Goal: Transaction & Acquisition: Purchase product/service

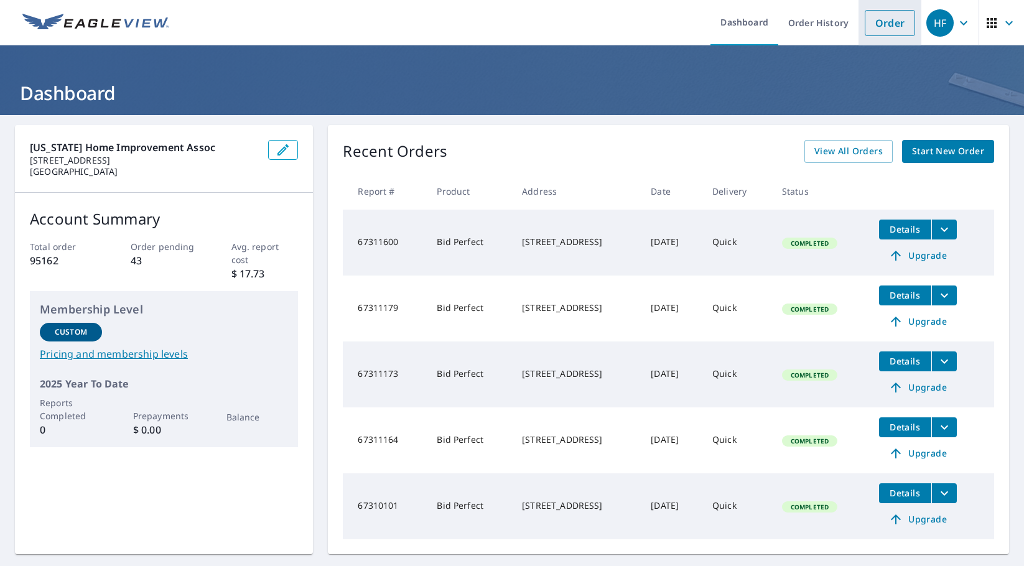
click at [880, 17] on link "Order" at bounding box center [890, 23] width 50 height 26
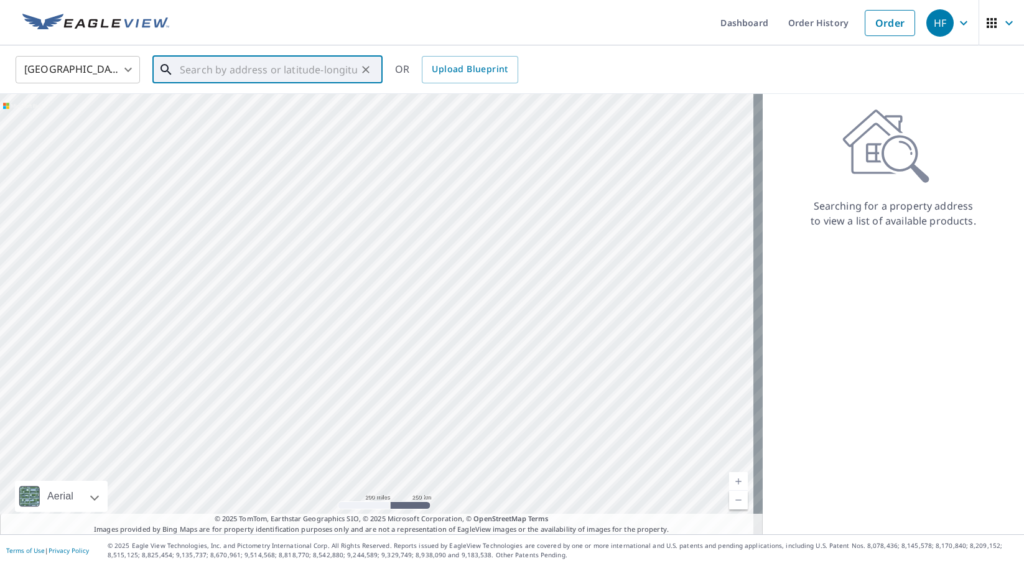
paste input "[STREET_ADDRESS]"
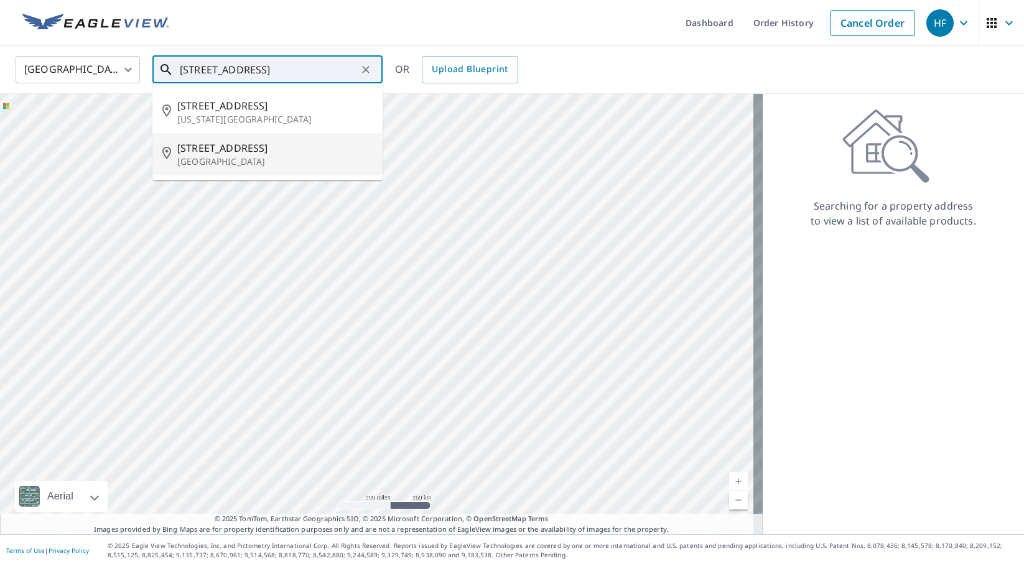
click at [256, 163] on p "[GEOGRAPHIC_DATA]" at bounding box center [274, 162] width 195 height 12
type input "[STREET_ADDRESS]"
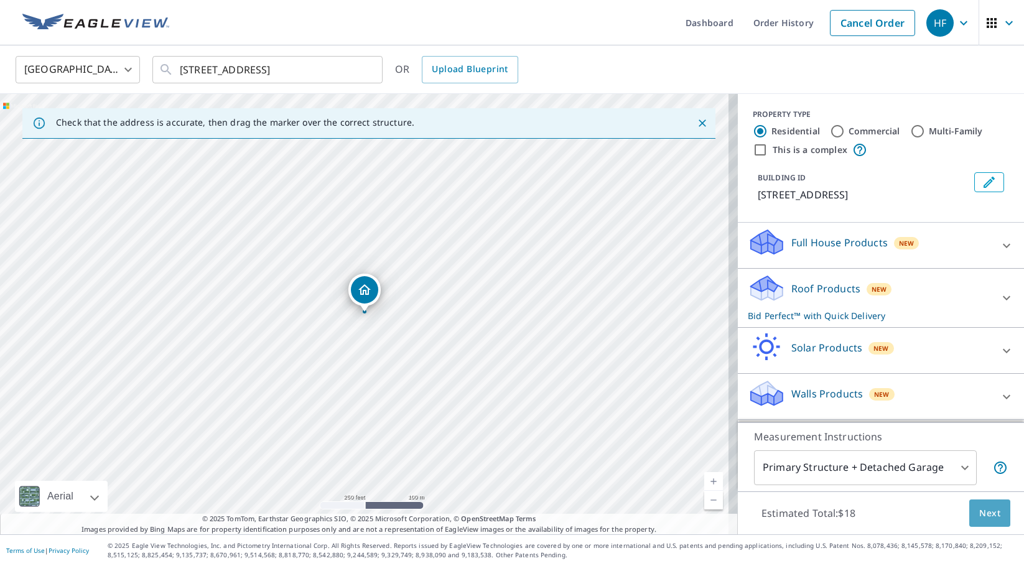
click at [988, 508] on span "Next" at bounding box center [989, 514] width 21 height 16
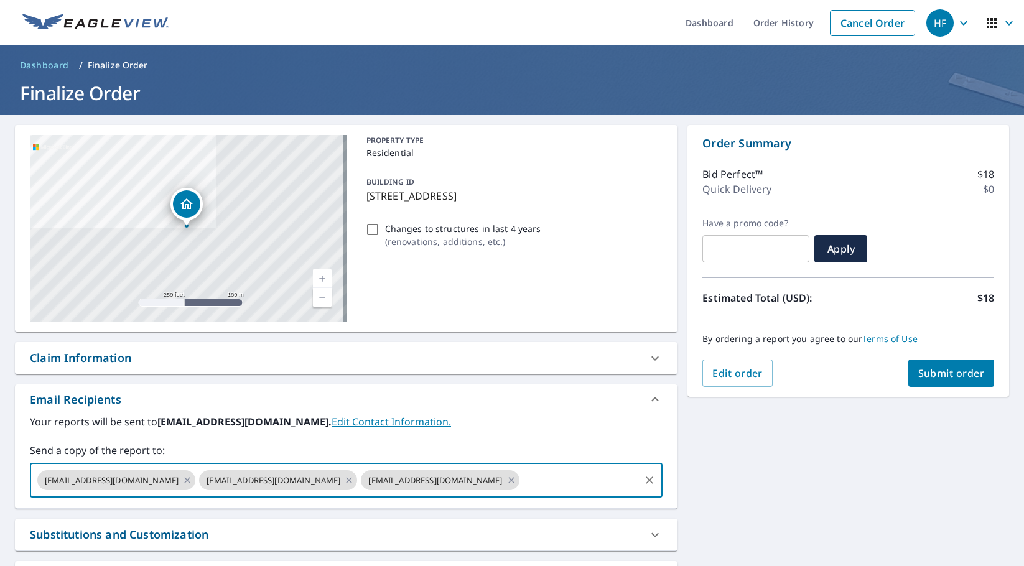
click at [526, 479] on input "text" at bounding box center [580, 480] width 118 height 24
paste input "[EMAIL_ADDRESS][DOMAIN_NAME]"
type input "[EMAIL_ADDRESS][DOMAIN_NAME]"
checkbox input "true"
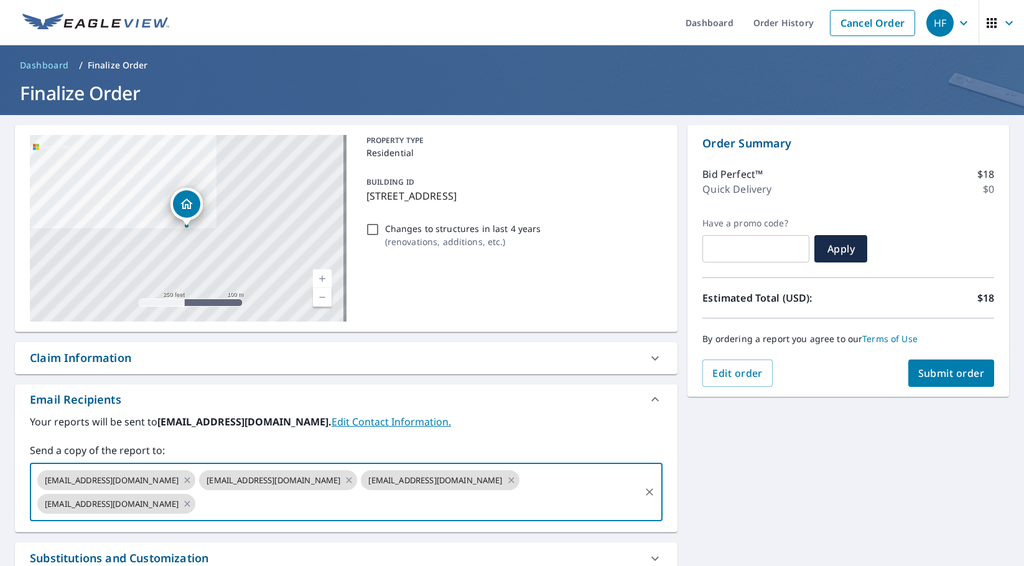
click at [446, 510] on input "text" at bounding box center [417, 504] width 441 height 24
paste input "[EMAIL_ADDRESS][DOMAIN_NAME]"
type input "[EMAIL_ADDRESS][DOMAIN_NAME]"
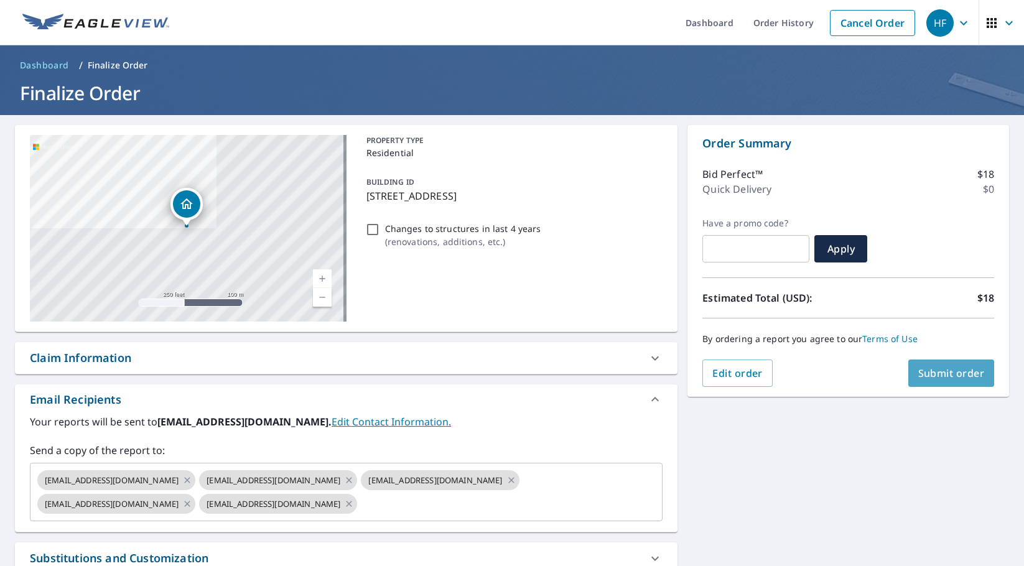
click at [941, 370] on span "Submit order" at bounding box center [951, 373] width 67 height 14
checkbox input "true"
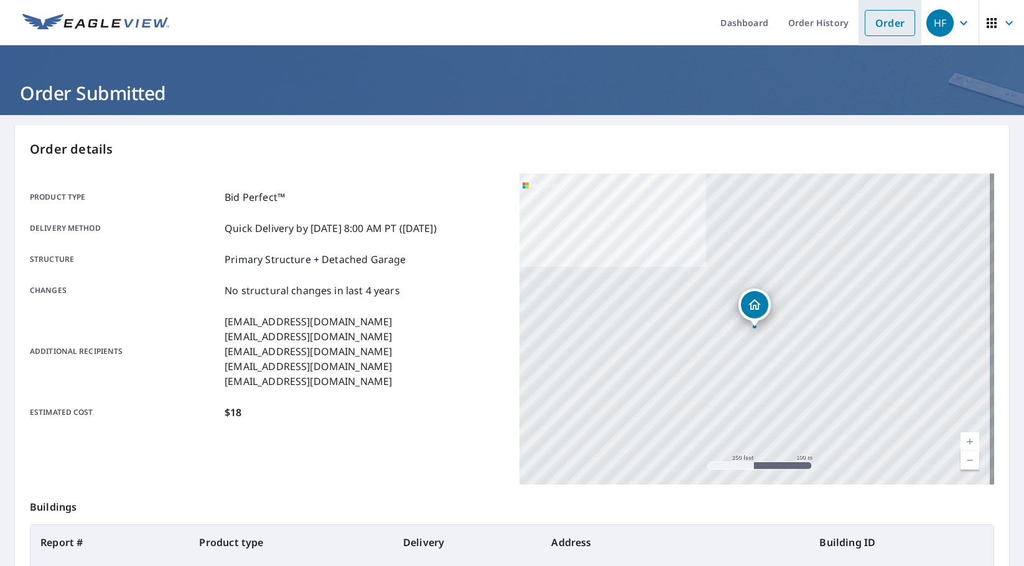
click at [877, 19] on link "Order" at bounding box center [890, 23] width 50 height 26
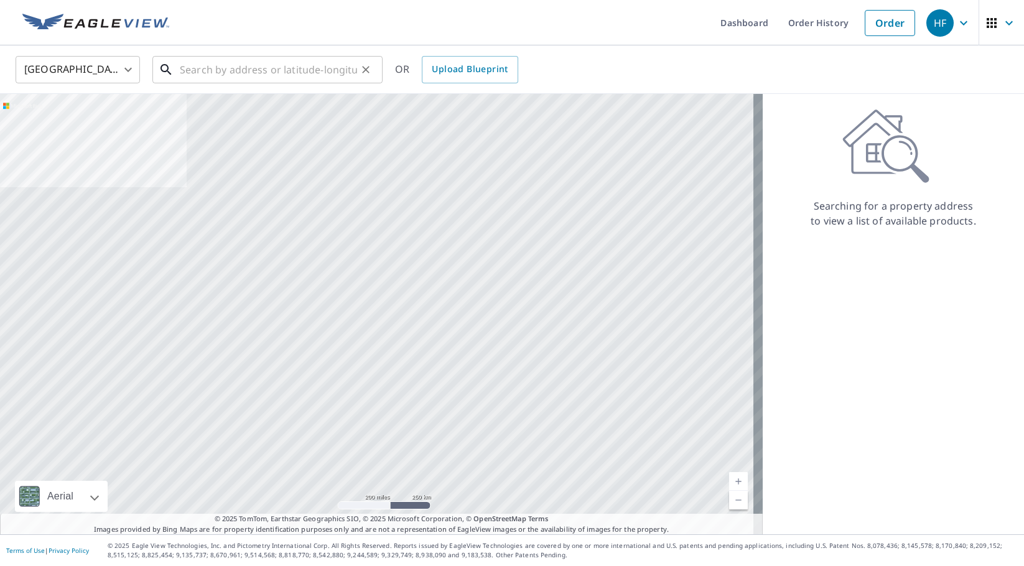
click at [274, 72] on input "text" at bounding box center [268, 69] width 177 height 35
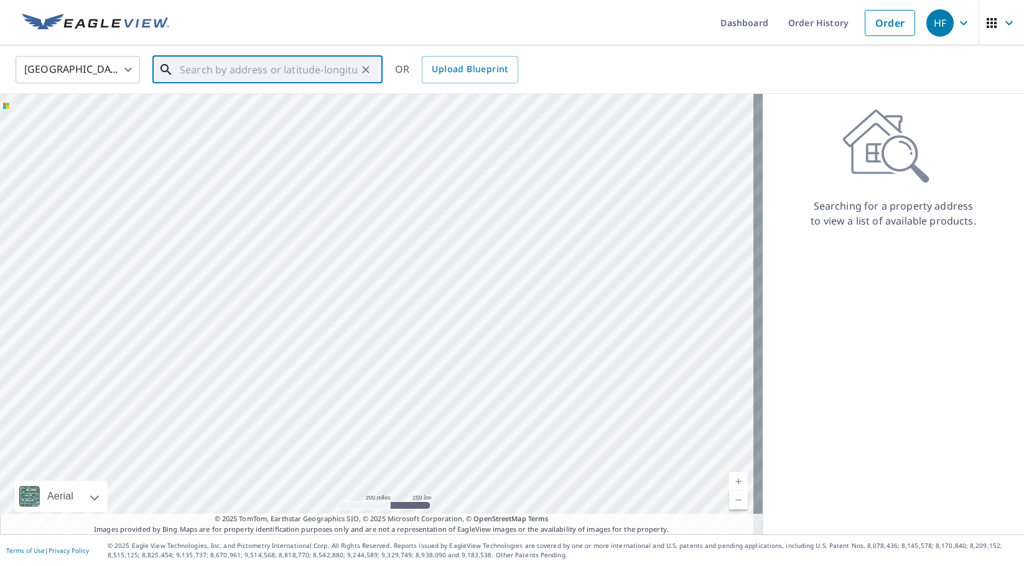
paste input "[STREET_ADDRESS]"
click at [275, 113] on p "[GEOGRAPHIC_DATA]" at bounding box center [274, 119] width 195 height 12
type input "[STREET_ADDRESS]"
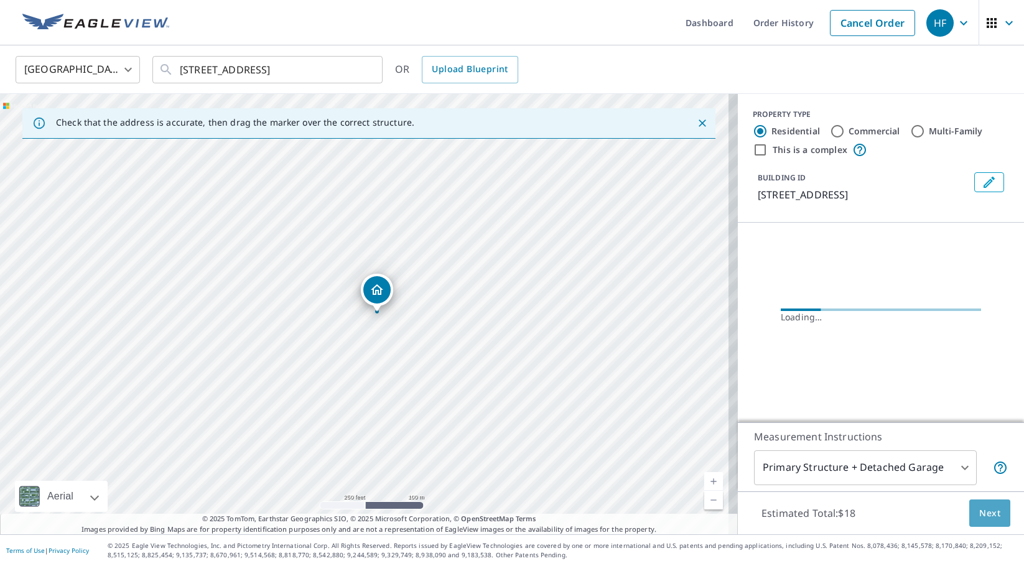
click at [980, 513] on span "Next" at bounding box center [989, 514] width 21 height 16
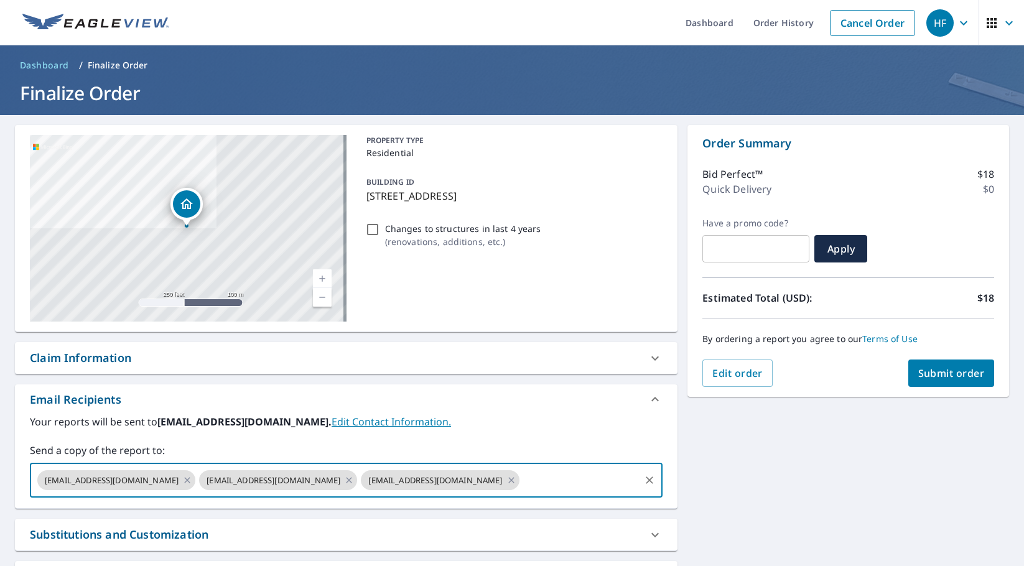
click at [521, 481] on input "text" at bounding box center [580, 480] width 118 height 24
paste input "[EMAIL_ADDRESS][DOMAIN_NAME]"
type input "[EMAIL_ADDRESS][DOMAIN_NAME]"
checkbox input "true"
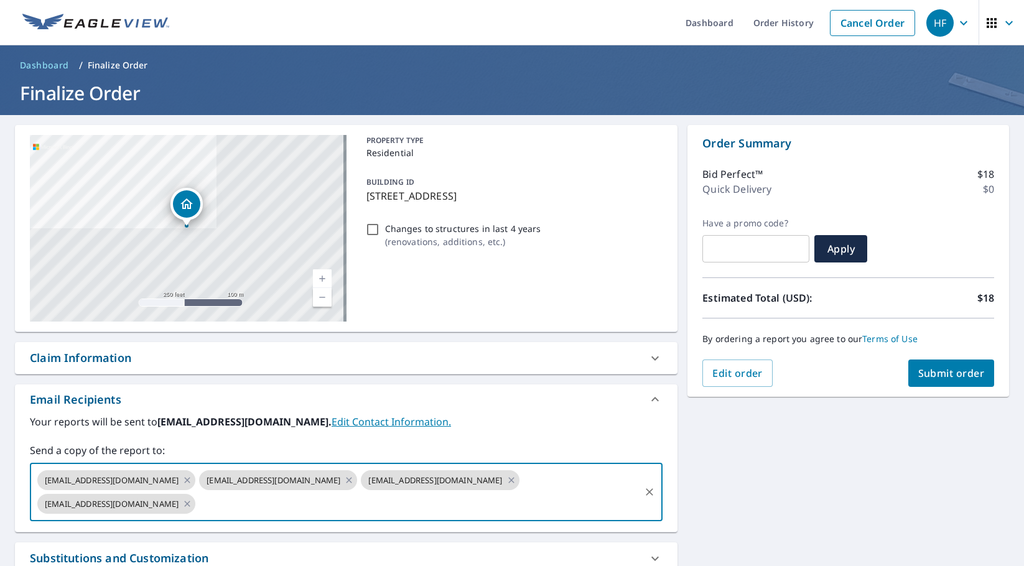
click at [511, 507] on input "text" at bounding box center [417, 504] width 441 height 24
paste input "[EMAIL_ADDRESS][DOMAIN_NAME]"
type input "[EMAIL_ADDRESS][DOMAIN_NAME]"
checkbox input "true"
click at [359, 501] on input "text" at bounding box center [498, 504] width 279 height 24
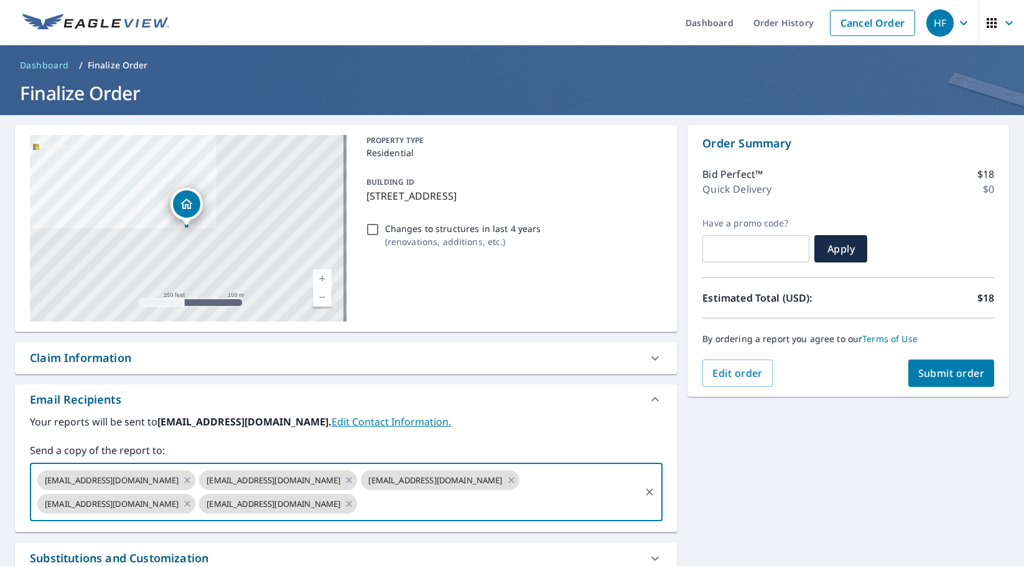
paste input "[EMAIL_ADDRESS][DOMAIN_NAME]"
type input "[EMAIL_ADDRESS][DOMAIN_NAME]"
click at [942, 366] on span "Submit order" at bounding box center [951, 373] width 67 height 14
checkbox input "true"
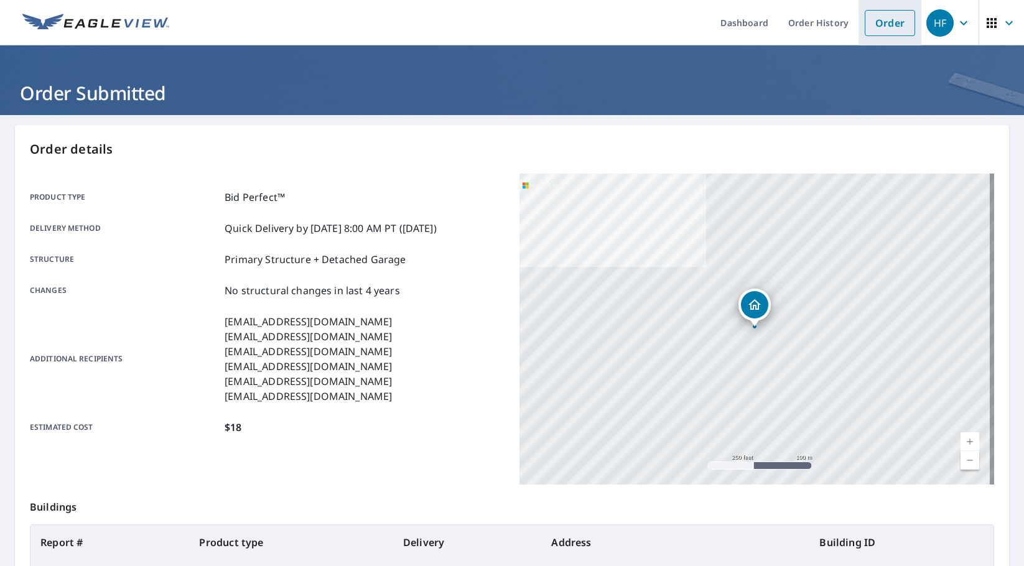
drag, startPoint x: 877, startPoint y: 18, endPoint x: 863, endPoint y: 23, distance: 15.1
click at [877, 18] on link "Order" at bounding box center [890, 23] width 50 height 26
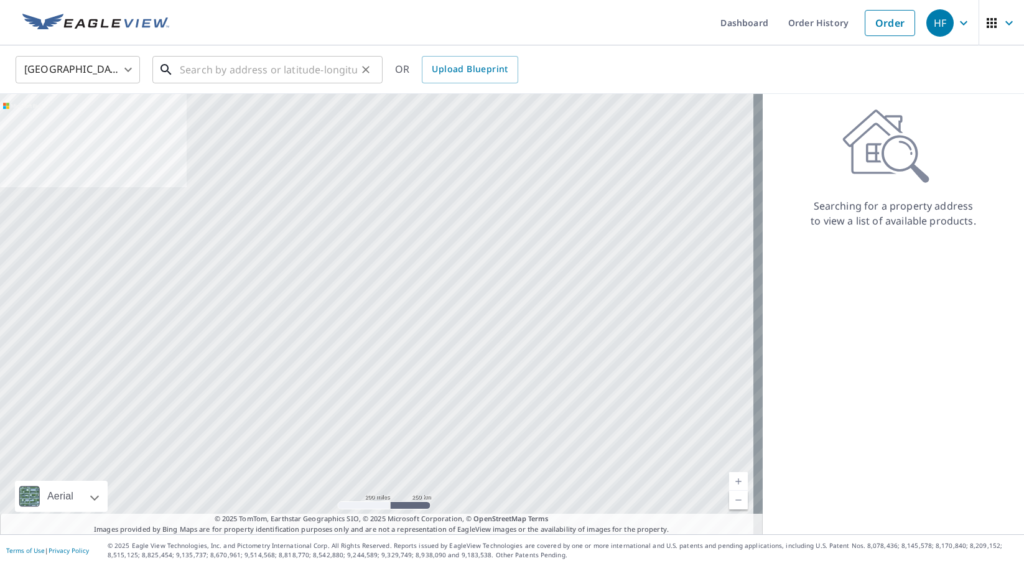
click at [197, 64] on input "text" at bounding box center [268, 69] width 177 height 35
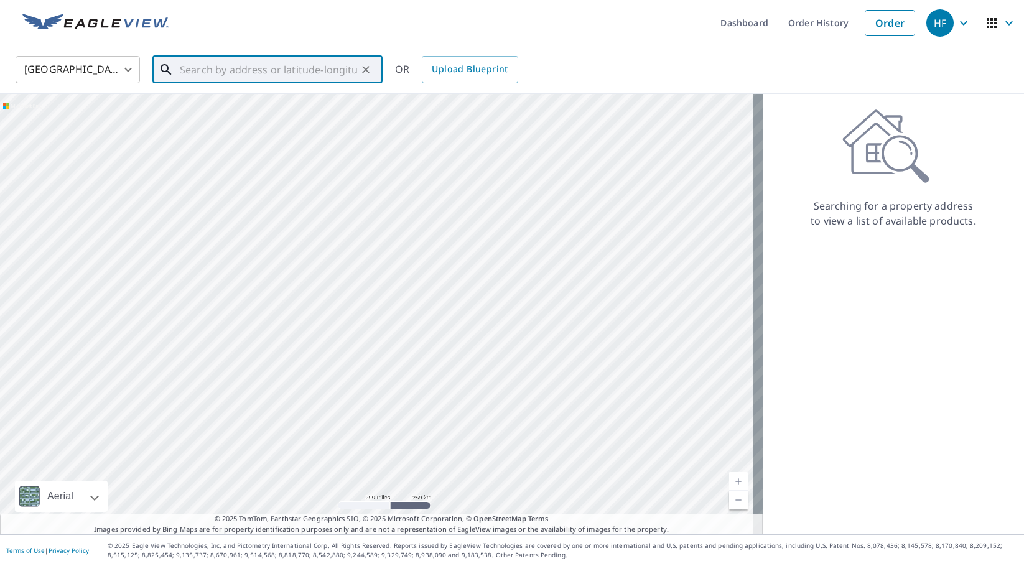
paste input "[STREET_ADDRESS]"
click at [228, 116] on p "[GEOGRAPHIC_DATA]" at bounding box center [274, 119] width 195 height 12
type input "[STREET_ADDRESS]"
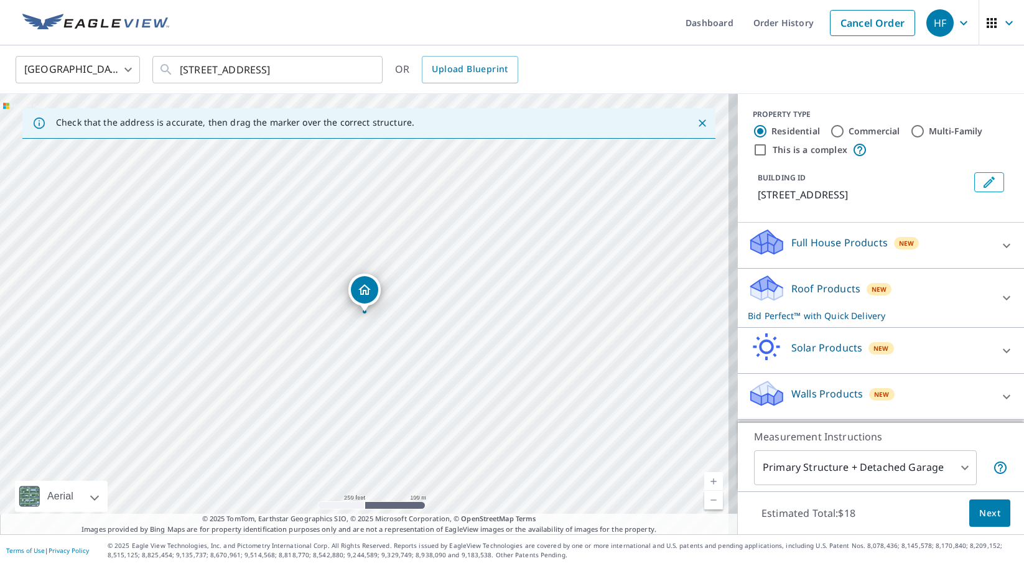
click at [993, 509] on button "Next" at bounding box center [989, 514] width 41 height 28
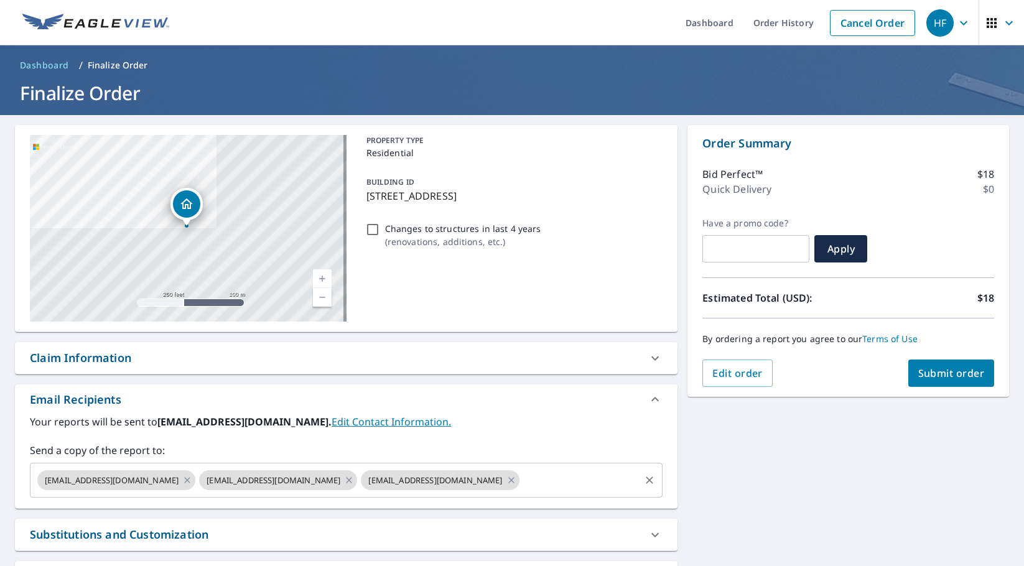
click at [521, 481] on input "text" at bounding box center [580, 480] width 118 height 24
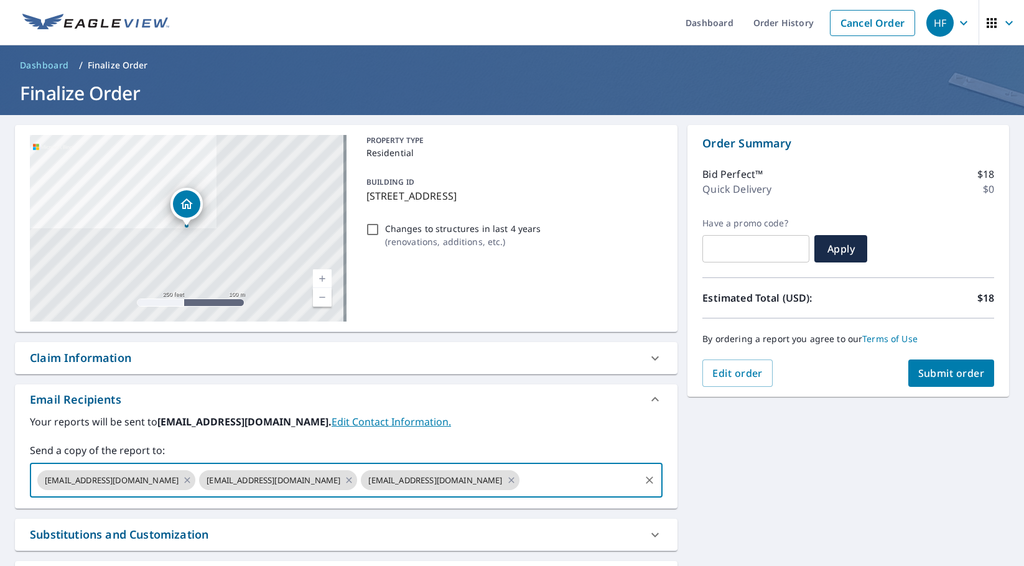
paste input "[EMAIL_ADDRESS][DOMAIN_NAME]"
type input "[EMAIL_ADDRESS][DOMAIN_NAME]"
checkbox input "true"
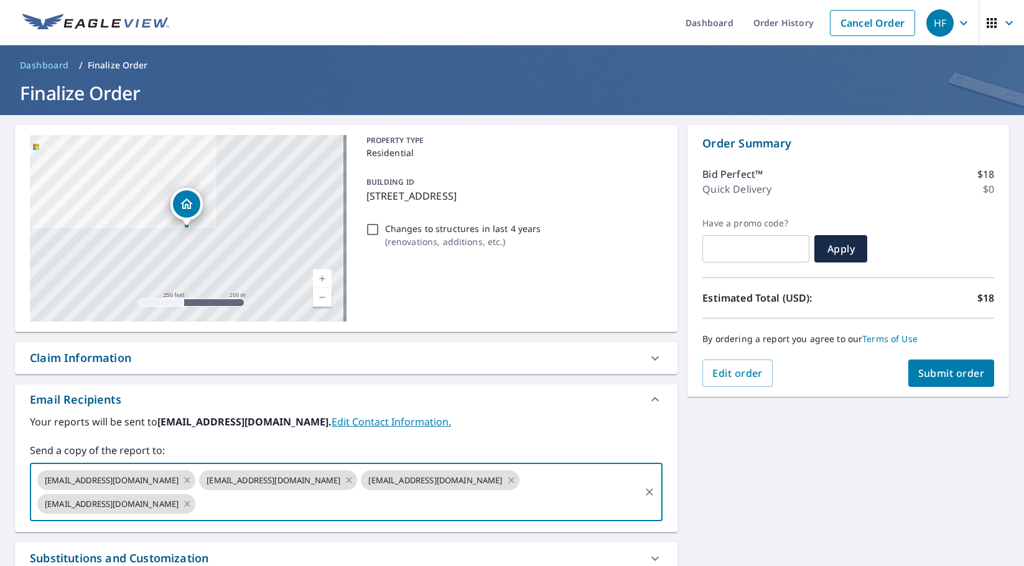
click at [529, 502] on input "text" at bounding box center [417, 504] width 441 height 24
paste input "[EMAIL_ADDRESS][DOMAIN_NAME]"
type input "[EMAIL_ADDRESS][DOMAIN_NAME]"
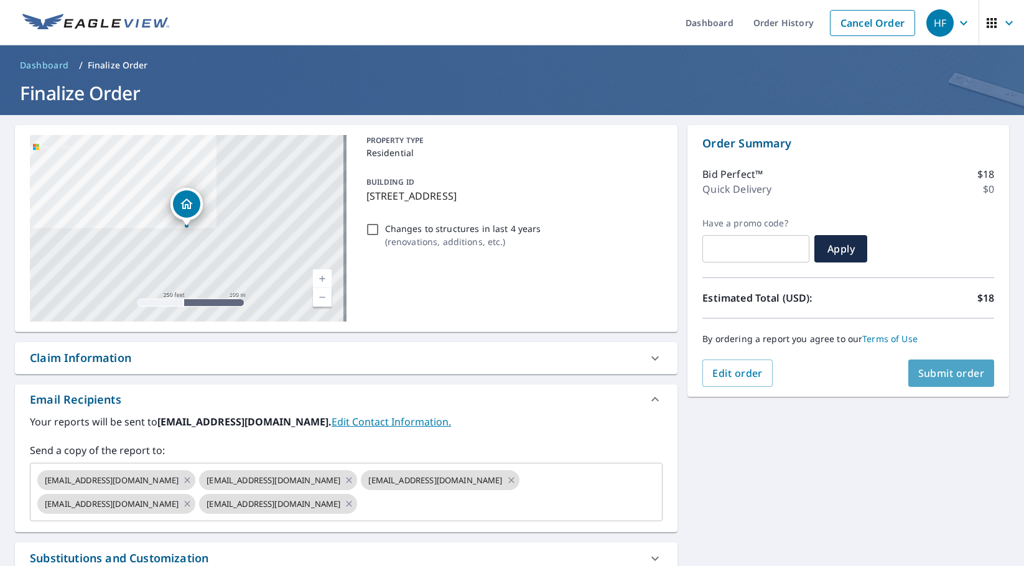
click at [942, 376] on span "Submit order" at bounding box center [951, 373] width 67 height 14
checkbox input "true"
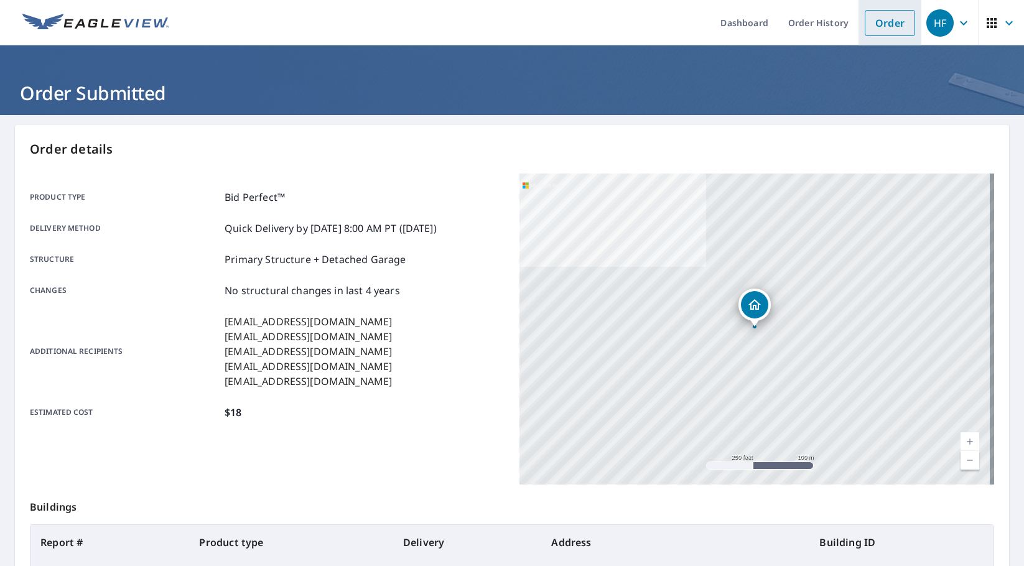
click at [878, 22] on link "Order" at bounding box center [890, 23] width 50 height 26
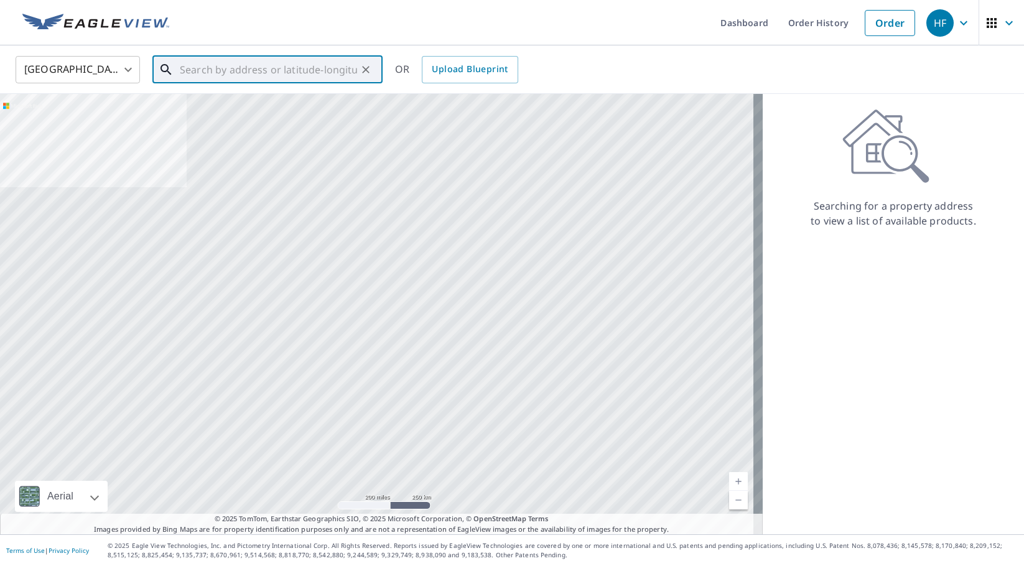
click at [289, 69] on input "text" at bounding box center [268, 69] width 177 height 35
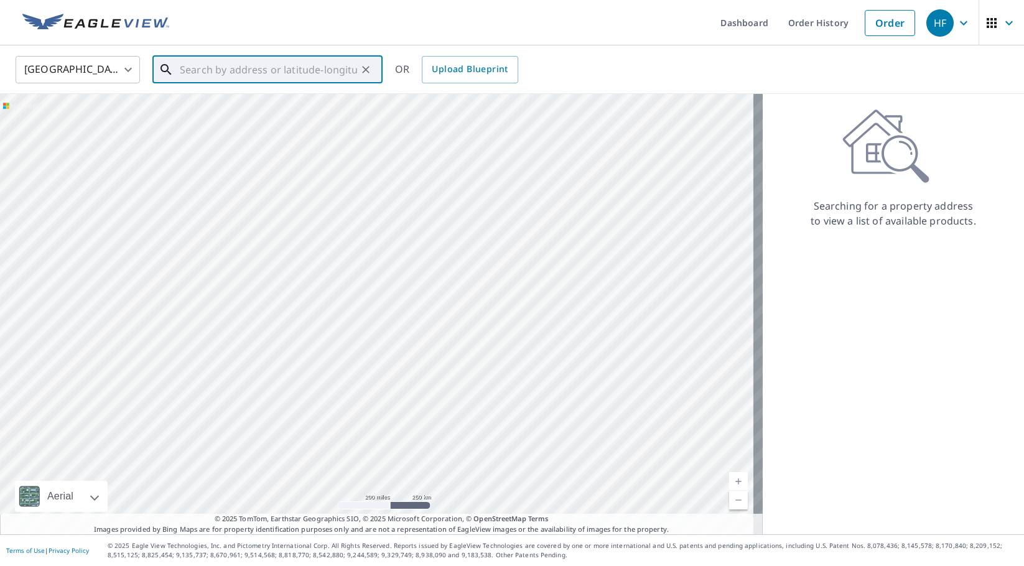
paste input "2136 [DEMOGRAPHIC_DATA] di"
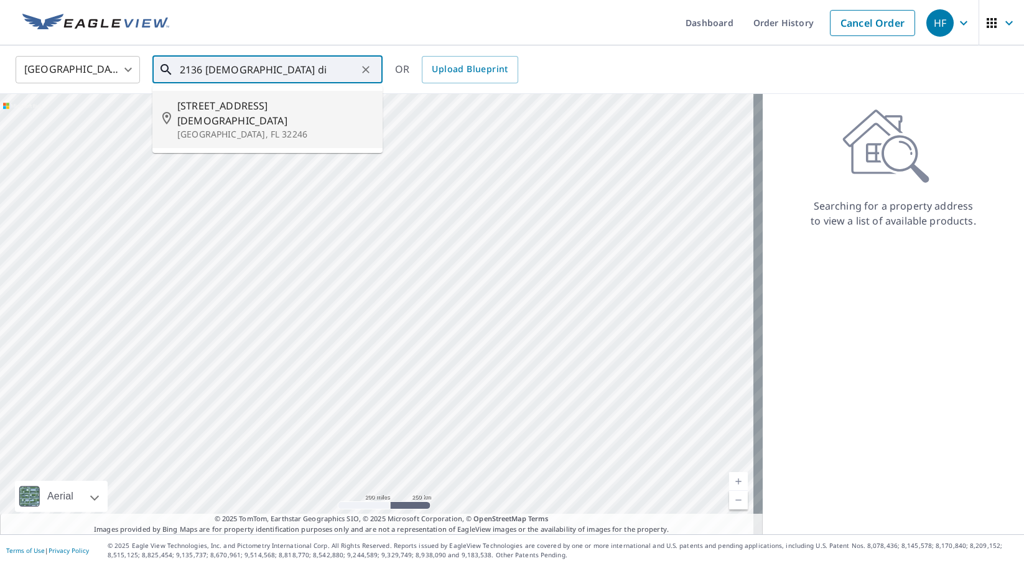
click at [231, 128] on p "[GEOGRAPHIC_DATA], FL 32246" at bounding box center [274, 134] width 195 height 12
type input "[STREET_ADDRESS][DEMOGRAPHIC_DATA]"
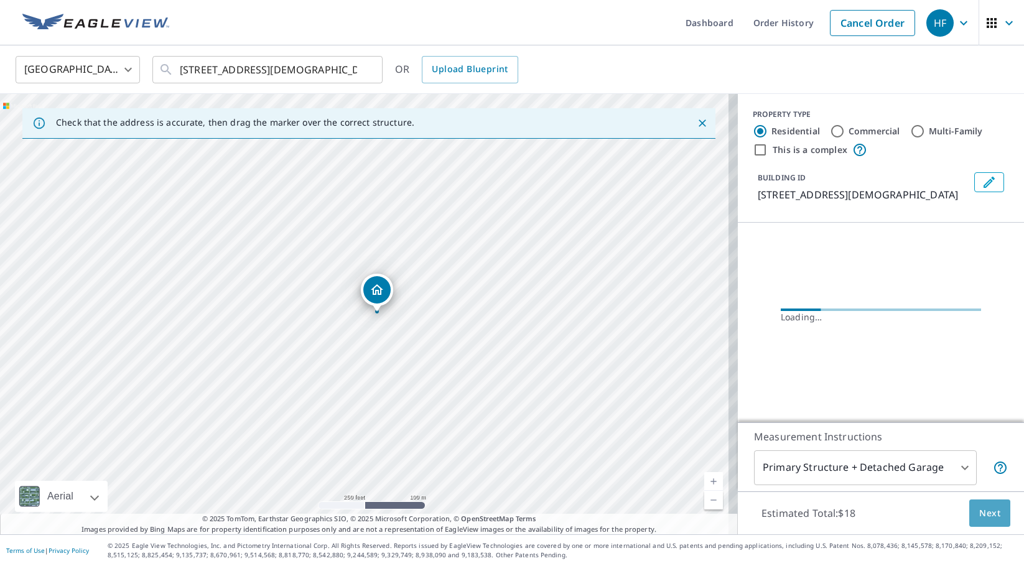
click at [982, 509] on span "Next" at bounding box center [989, 514] width 21 height 16
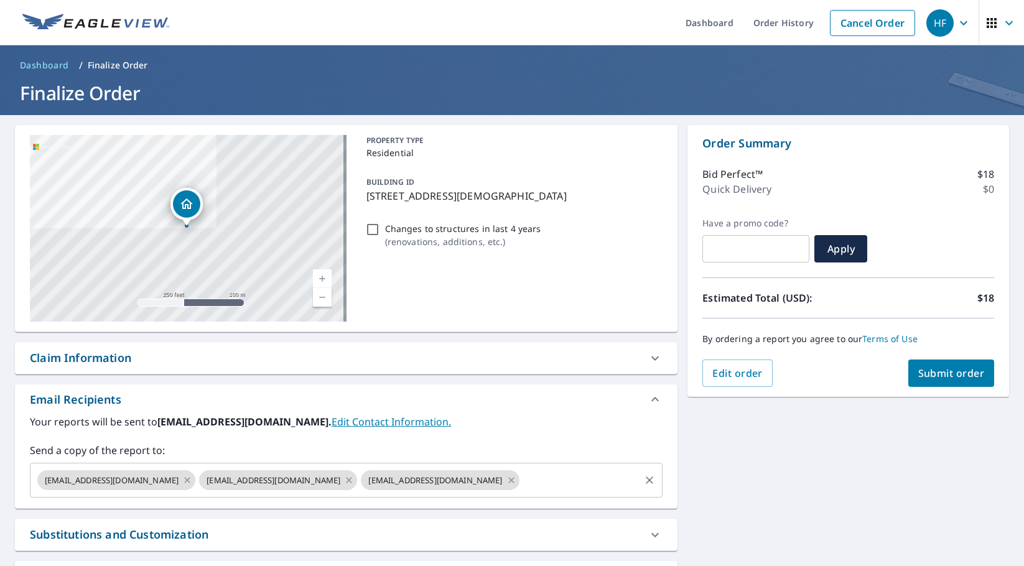
click at [521, 481] on input "text" at bounding box center [580, 480] width 118 height 24
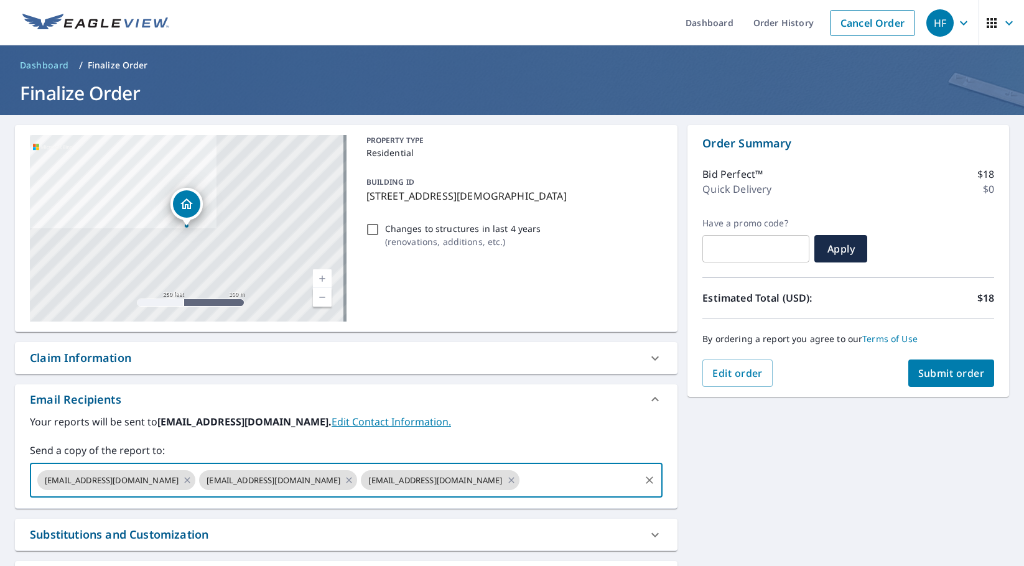
paste input "[EMAIL_ADDRESS][DOMAIN_NAME]"
type input "[EMAIL_ADDRESS][DOMAIN_NAME]"
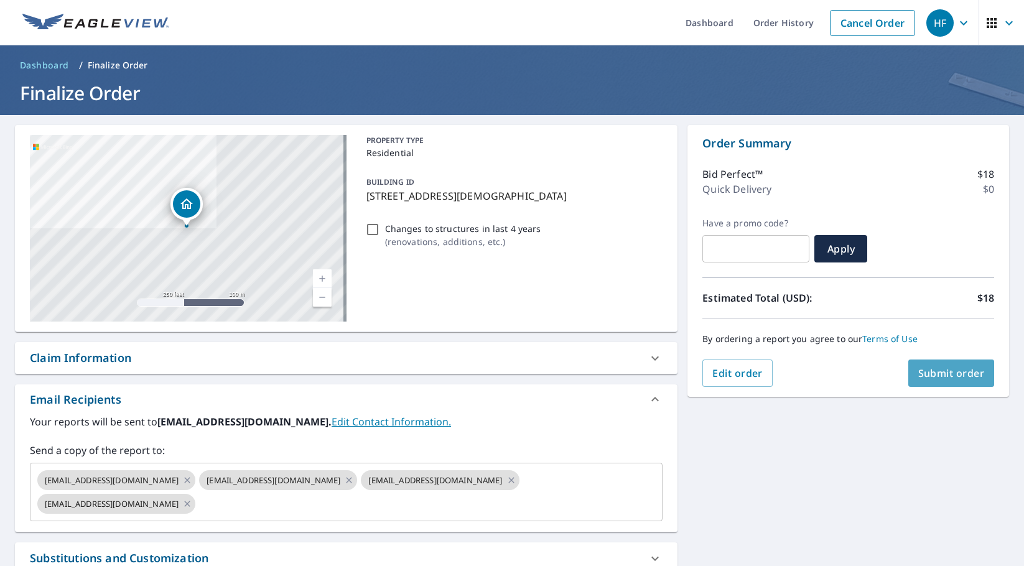
click at [933, 371] on span "Submit order" at bounding box center [951, 373] width 67 height 14
checkbox input "true"
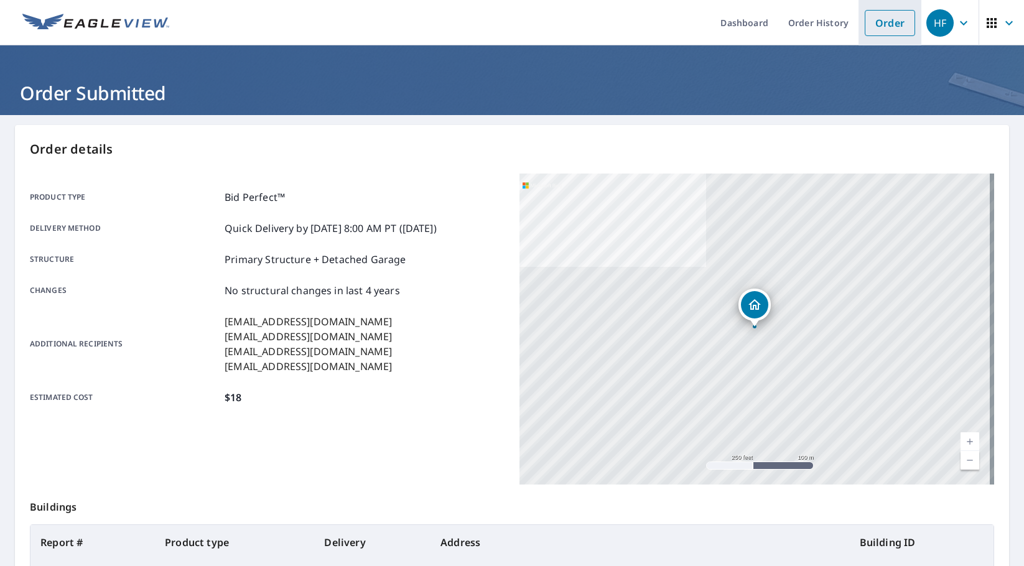
click at [873, 22] on link "Order" at bounding box center [890, 23] width 50 height 26
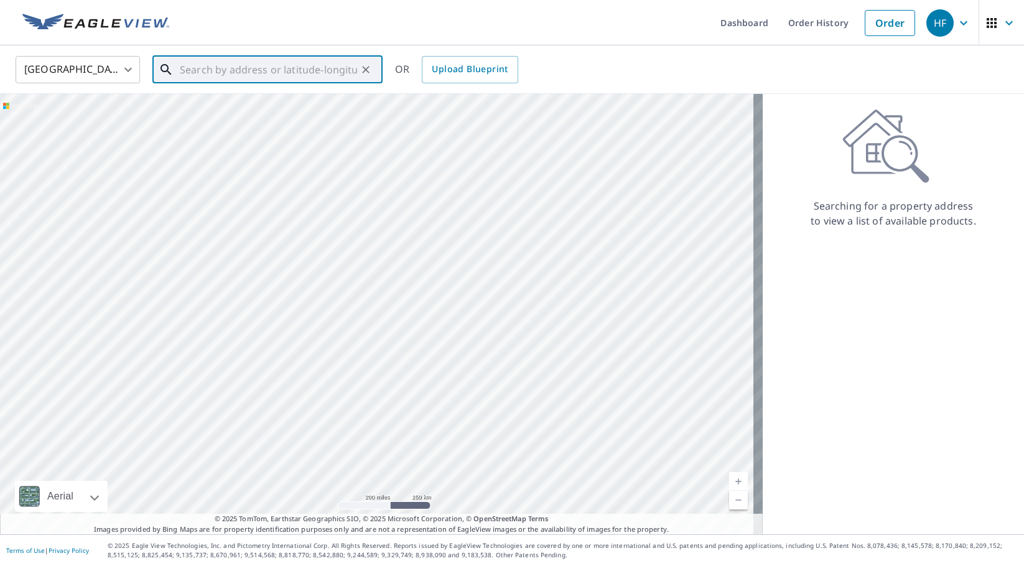
paste input "[STREET_ADDRESS]"
click at [241, 107] on span "[STREET_ADDRESS]" at bounding box center [274, 105] width 195 height 15
type input "[STREET_ADDRESS]"
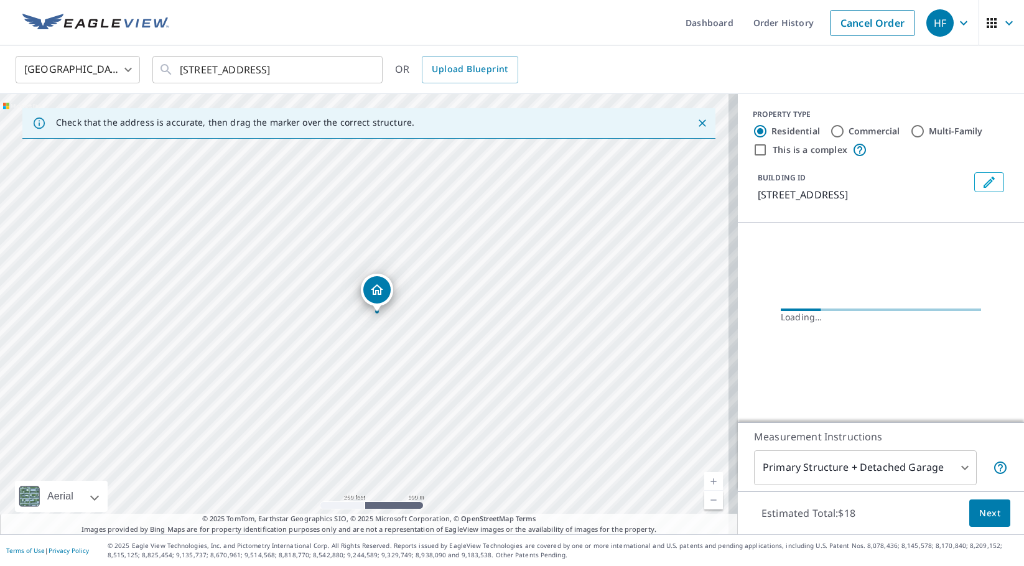
click at [979, 511] on span "Next" at bounding box center [989, 514] width 21 height 16
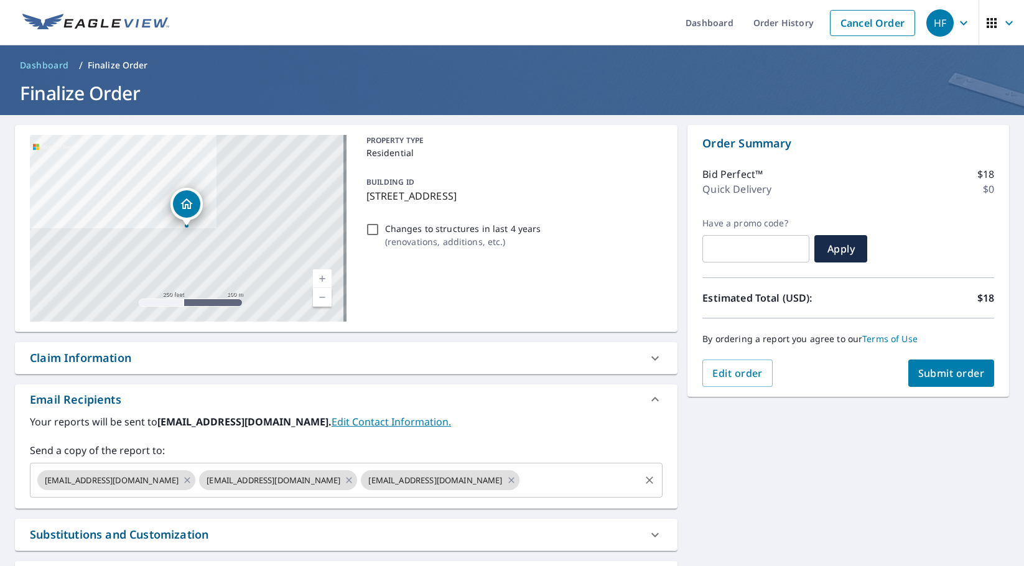
click at [560, 487] on input "text" at bounding box center [580, 480] width 118 height 24
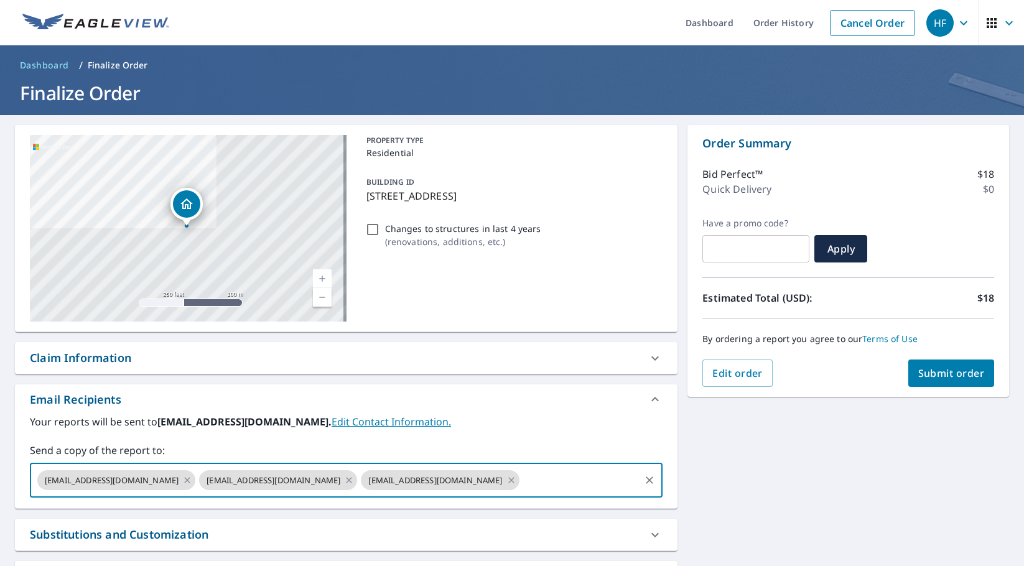
paste input "[EMAIL_ADDRESS][DOMAIN_NAME]"
type input "[EMAIL_ADDRESS][DOMAIN_NAME]"
checkbox input "true"
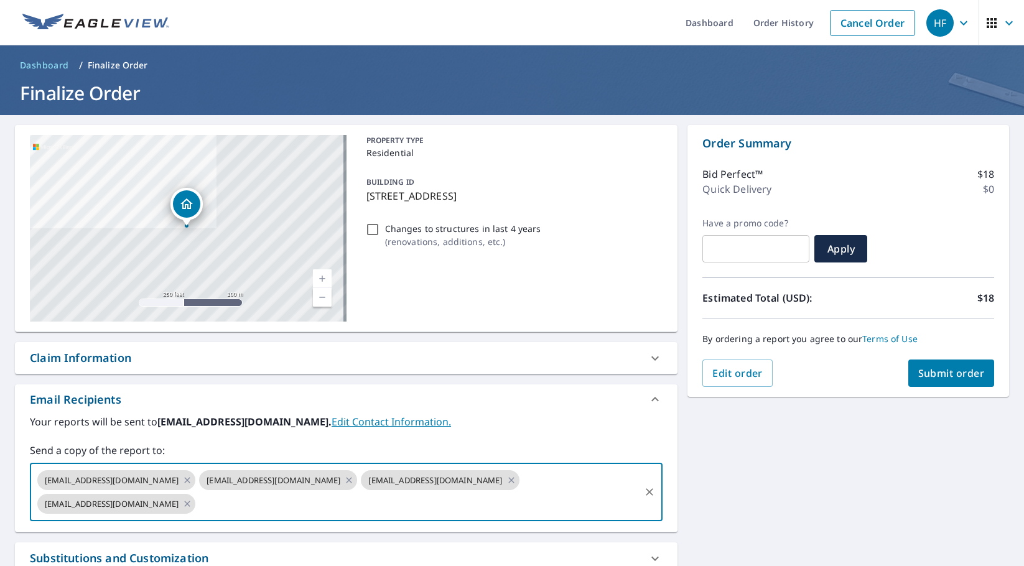
paste input "[EMAIL_ADDRESS][DOMAIN_NAME]"
type input "[EMAIL_ADDRESS][DOMAIN_NAME]"
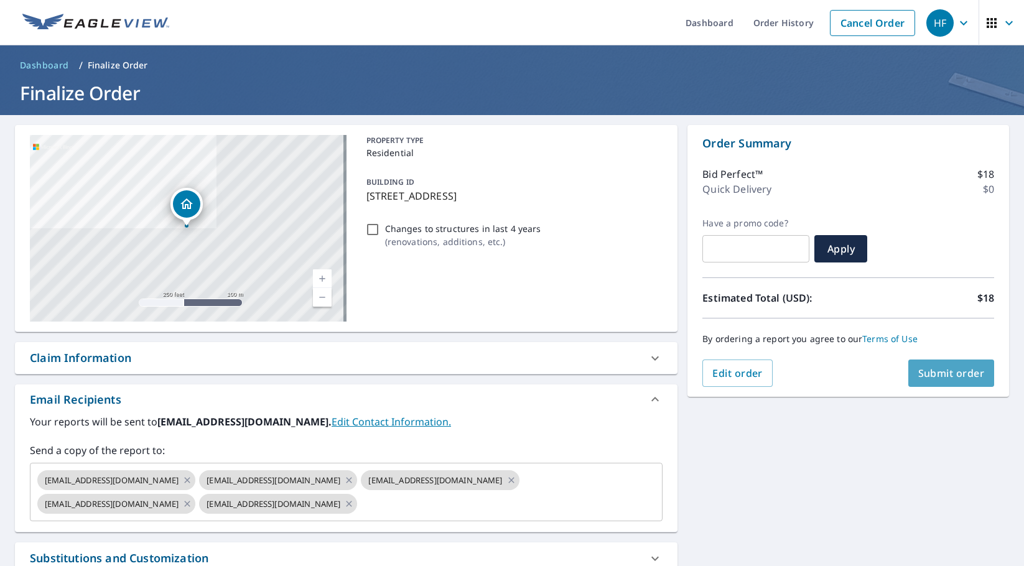
click at [931, 365] on button "Submit order" at bounding box center [951, 373] width 86 height 27
checkbox input "true"
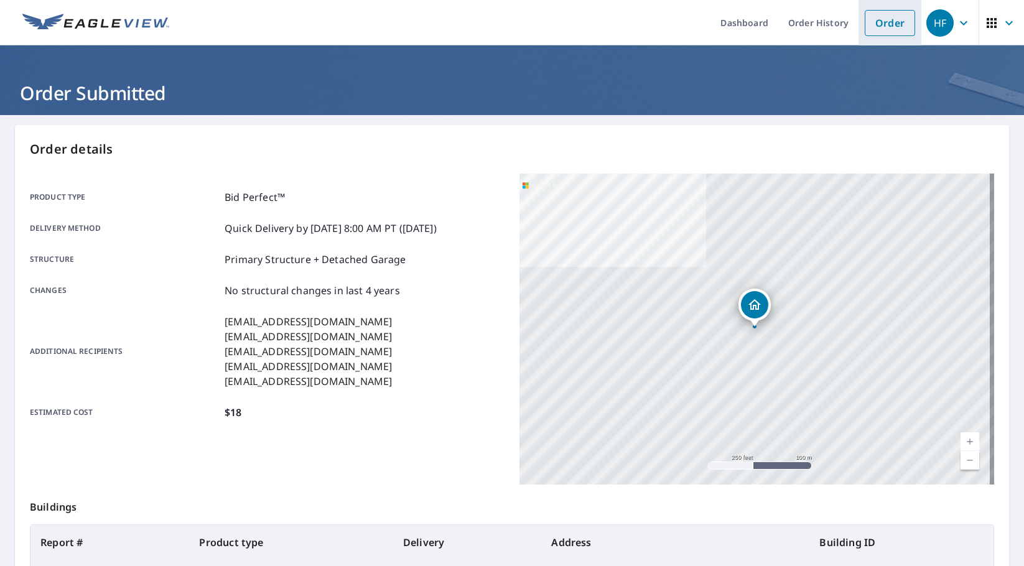
click at [874, 19] on link "Order" at bounding box center [890, 23] width 50 height 26
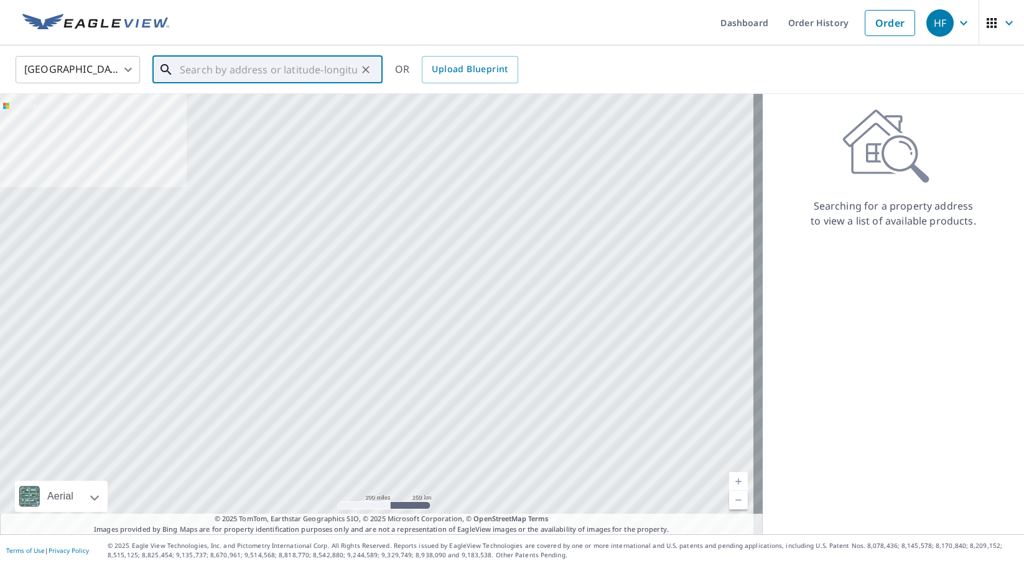
click at [288, 73] on input "text" at bounding box center [268, 69] width 177 height 35
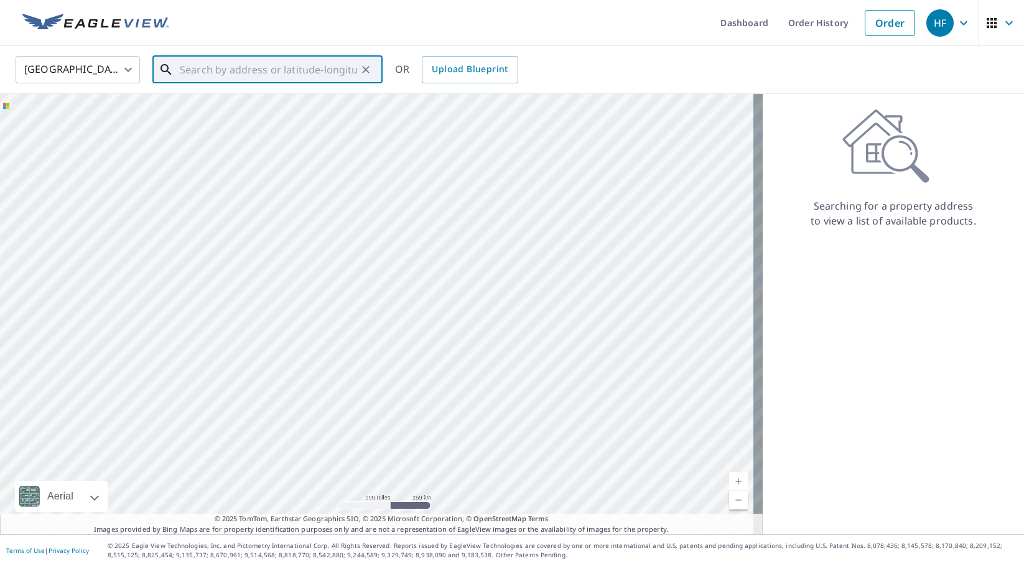
type input "V"
paste input "[STREET_ADDRESS]"
click at [247, 106] on span "[STREET_ADDRESS]" at bounding box center [274, 105] width 195 height 15
type input "[STREET_ADDRESS]"
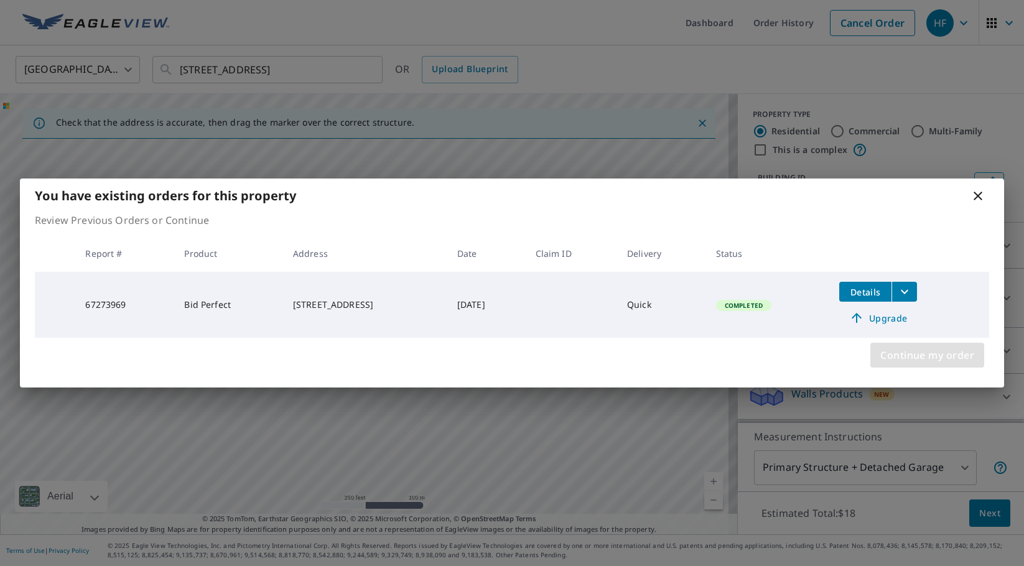
click at [918, 351] on span "Continue my order" at bounding box center [927, 355] width 94 height 17
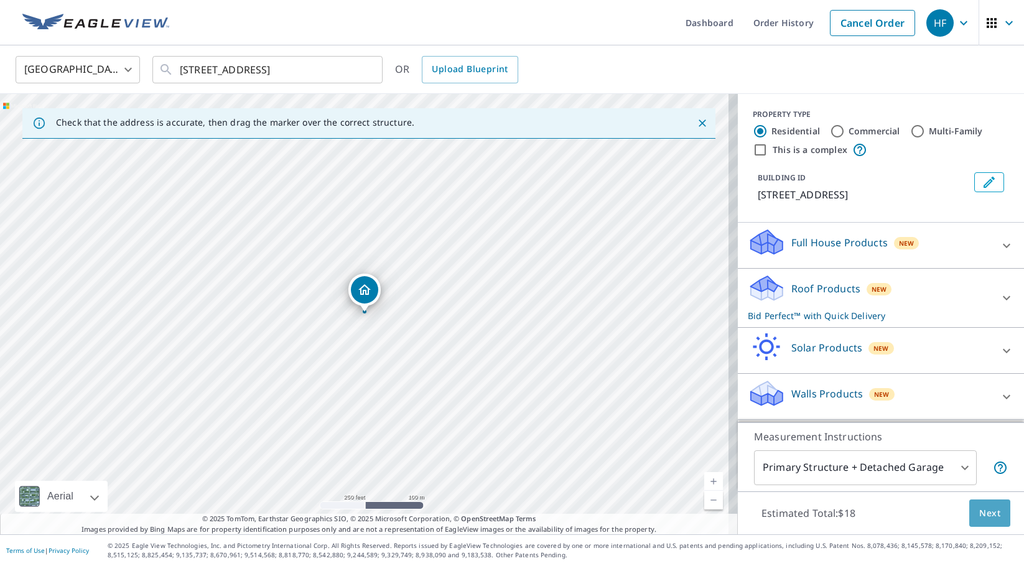
click at [990, 516] on span "Next" at bounding box center [989, 514] width 21 height 16
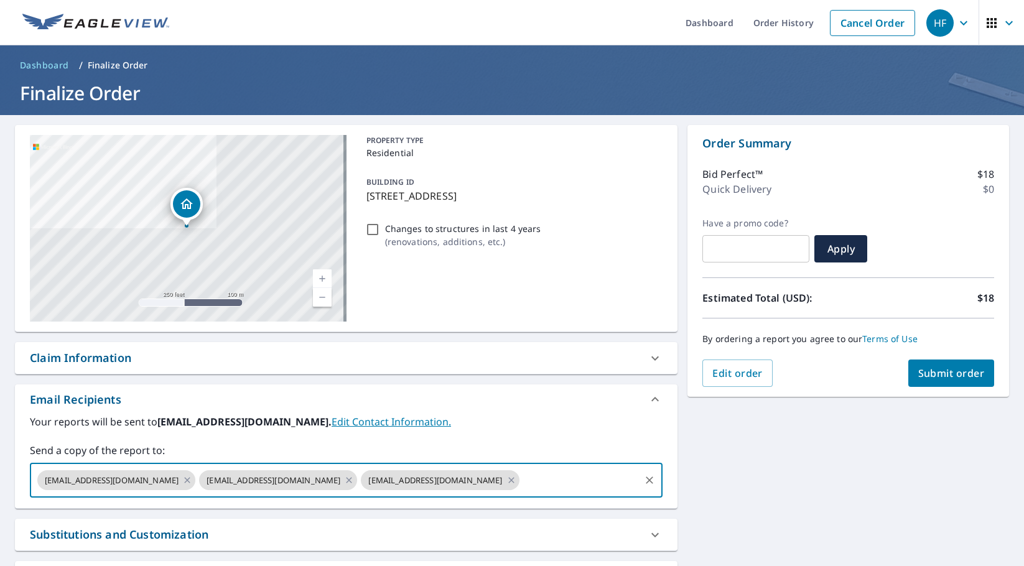
click at [521, 478] on input "text" at bounding box center [580, 480] width 118 height 24
paste input "[EMAIL_ADDRESS][DOMAIN_NAME]"
type input "[EMAIL_ADDRESS][DOMAIN_NAME]"
click at [923, 372] on span "Submit order" at bounding box center [951, 373] width 67 height 14
checkbox input "true"
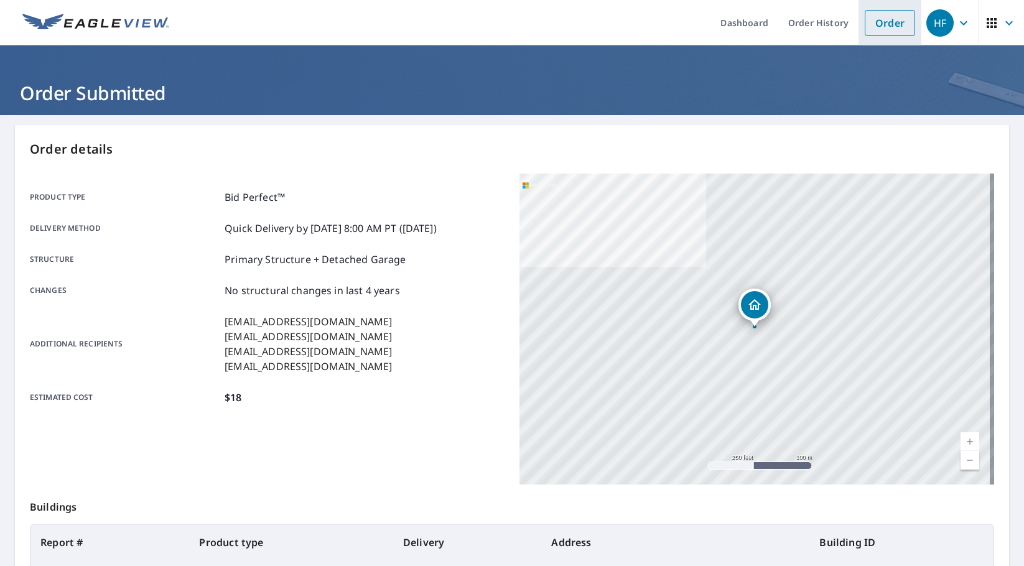
click at [886, 17] on link "Order" at bounding box center [890, 23] width 50 height 26
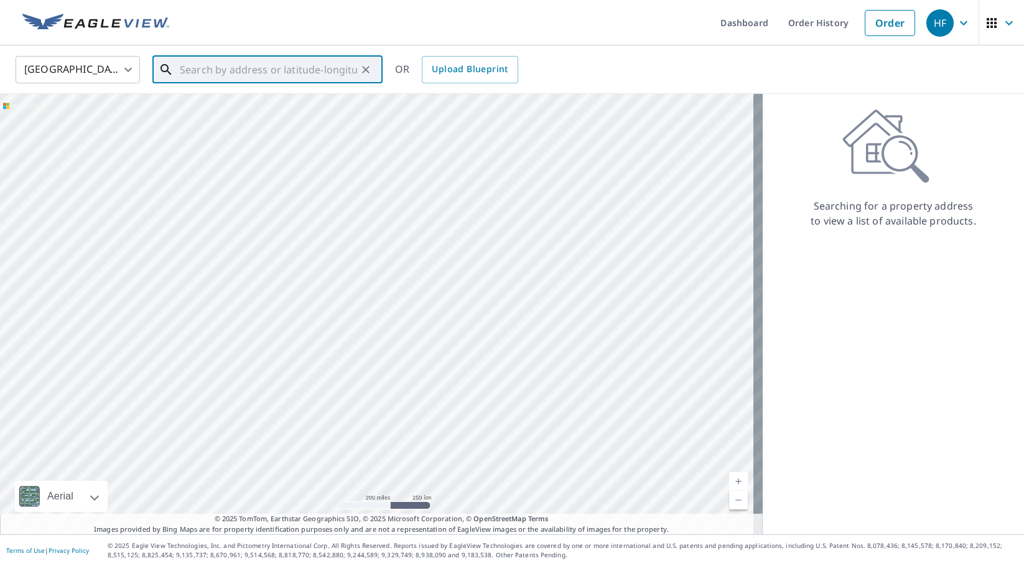
click at [332, 68] on input "text" at bounding box center [268, 69] width 177 height 35
paste input "[GEOGRAPHIC_DATA]"
click at [207, 103] on span "20972 Springs Ter" at bounding box center [274, 105] width 195 height 15
type input "[STREET_ADDRESS]"
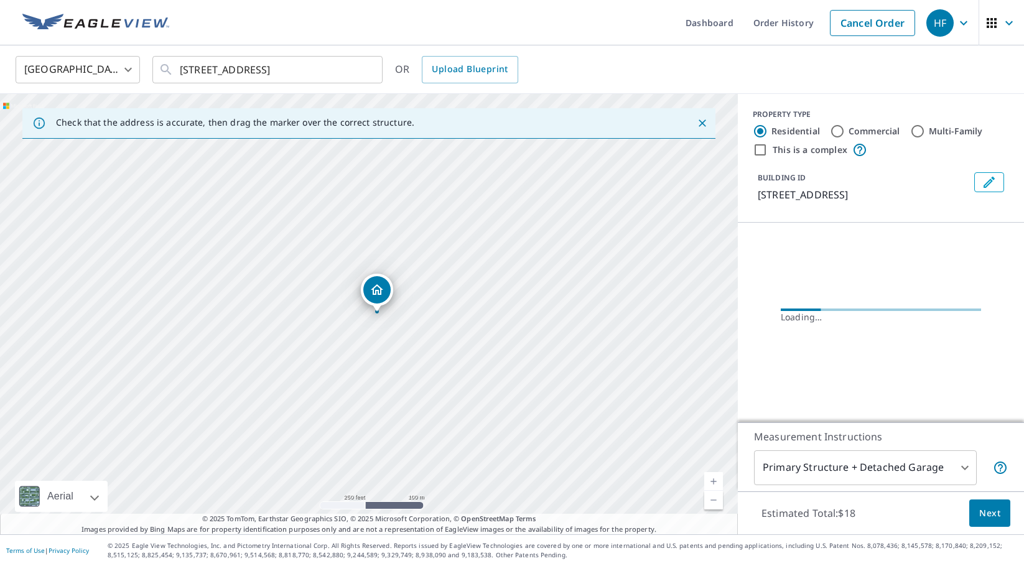
scroll to position [0, 0]
click at [987, 519] on span "Next" at bounding box center [989, 514] width 21 height 16
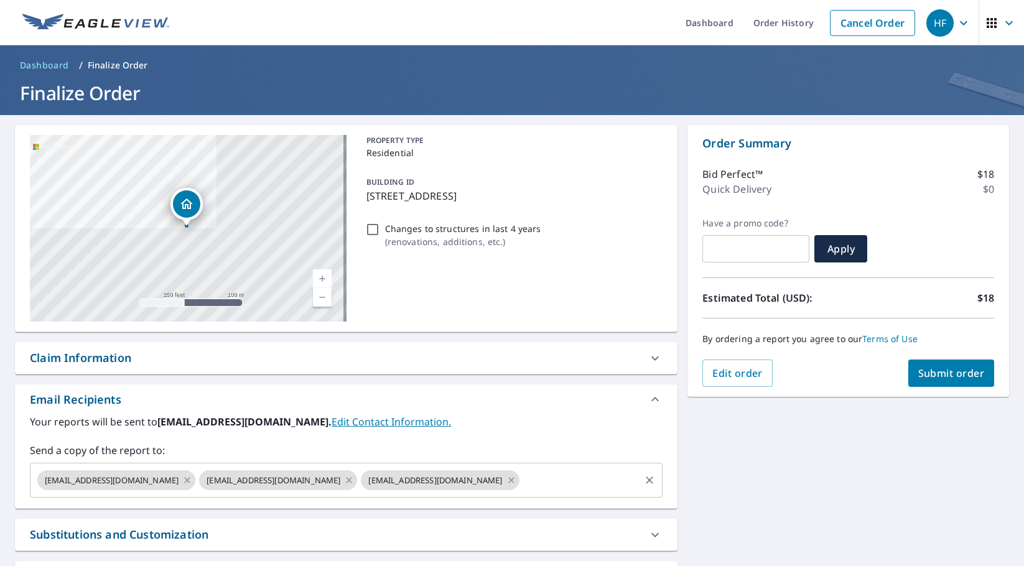
click at [521, 471] on input "text" at bounding box center [580, 480] width 118 height 24
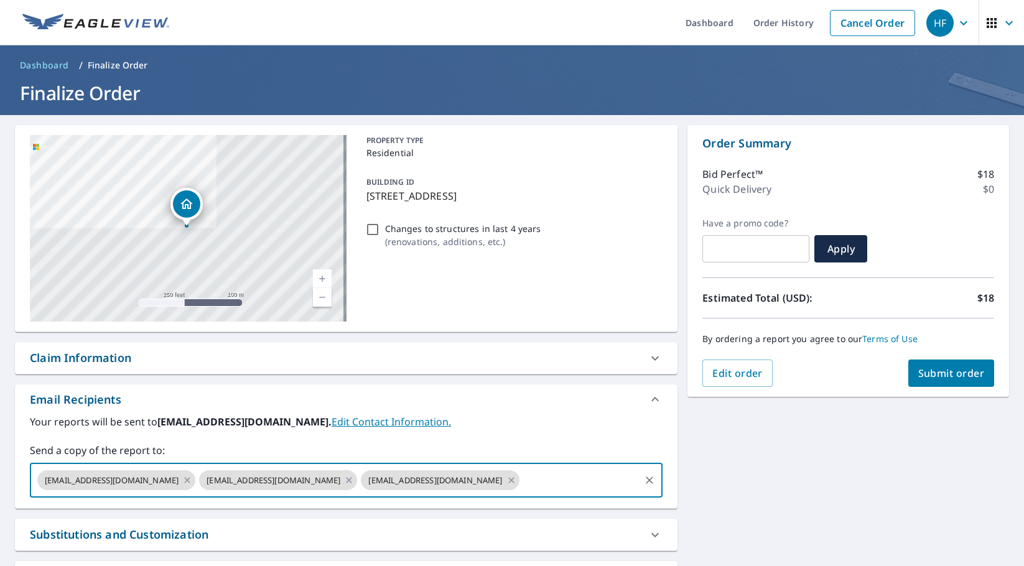
paste input "[EMAIL_ADDRESS][DOMAIN_NAME]"
type input "[EMAIL_ADDRESS][DOMAIN_NAME]"
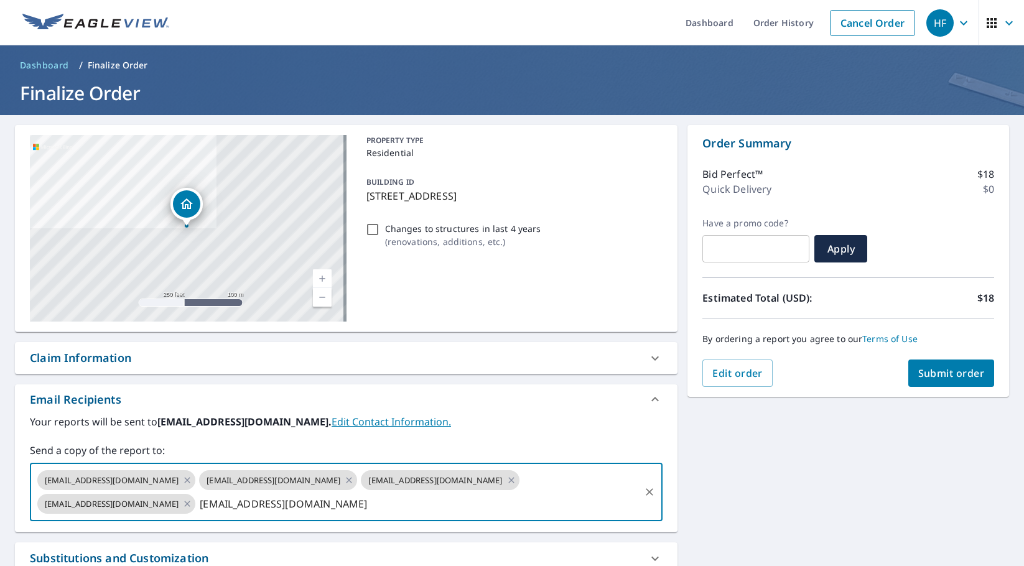
checkbox input "true"
click at [540, 504] on input "text" at bounding box center [417, 504] width 441 height 24
paste input "[EMAIL_ADDRESS][DOMAIN_NAME]"
type input "[EMAIL_ADDRESS][DOMAIN_NAME]"
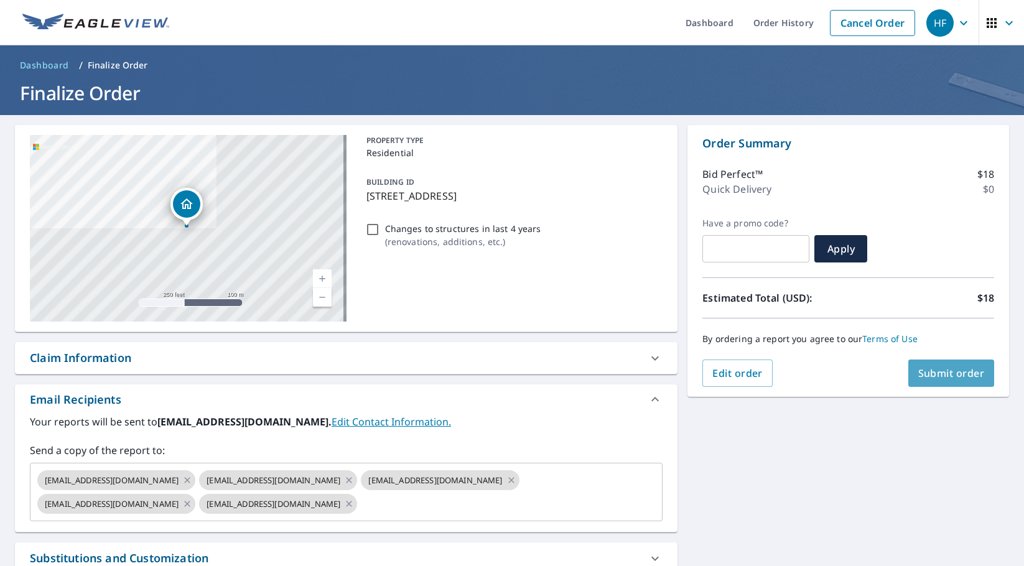
click at [938, 370] on span "Submit order" at bounding box center [951, 373] width 67 height 14
checkbox input "true"
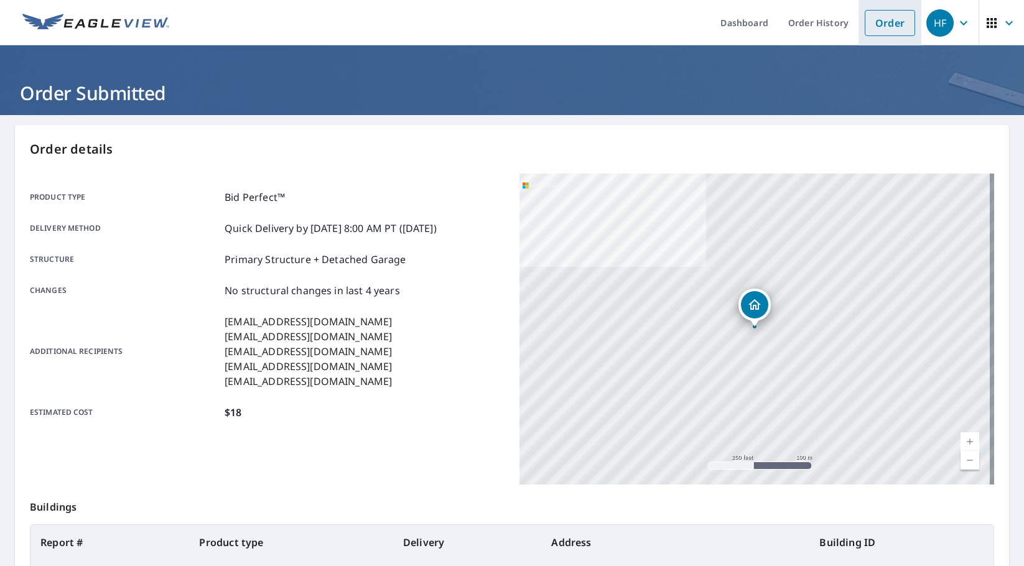
drag, startPoint x: 883, startPoint y: 19, endPoint x: 868, endPoint y: 21, distance: 15.0
click at [883, 19] on link "Order" at bounding box center [890, 23] width 50 height 26
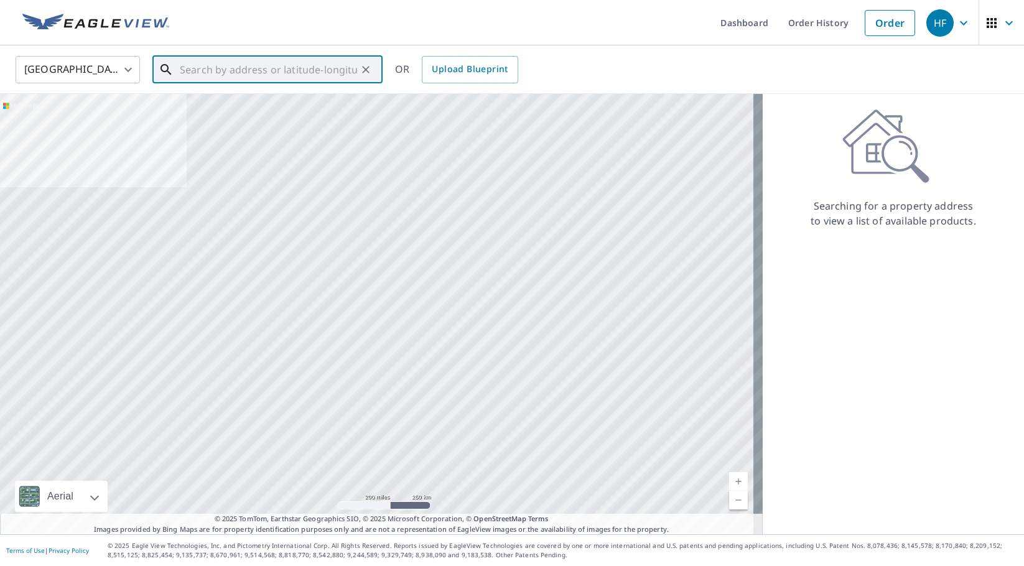
paste input "[STREET_ADDRESS]"
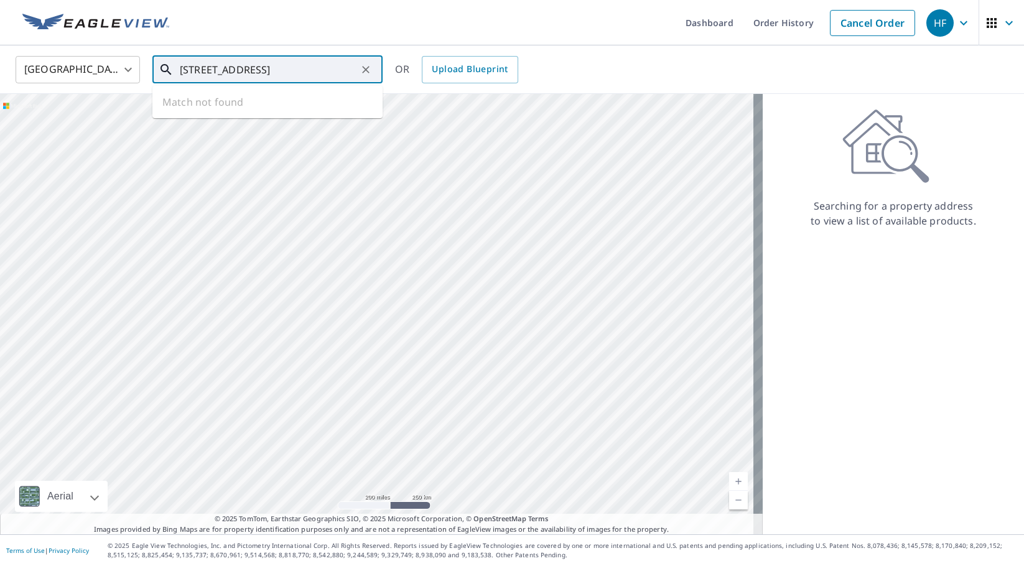
scroll to position [0, 25]
click at [252, 113] on p "[GEOGRAPHIC_DATA]" at bounding box center [274, 119] width 195 height 12
type input "[STREET_ADDRESS]"
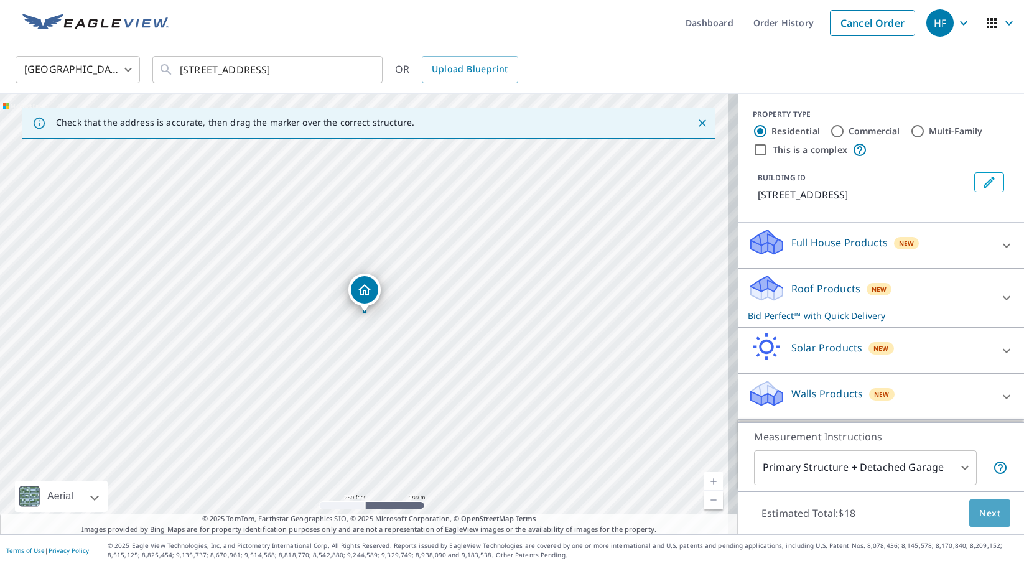
click at [982, 511] on span "Next" at bounding box center [989, 514] width 21 height 16
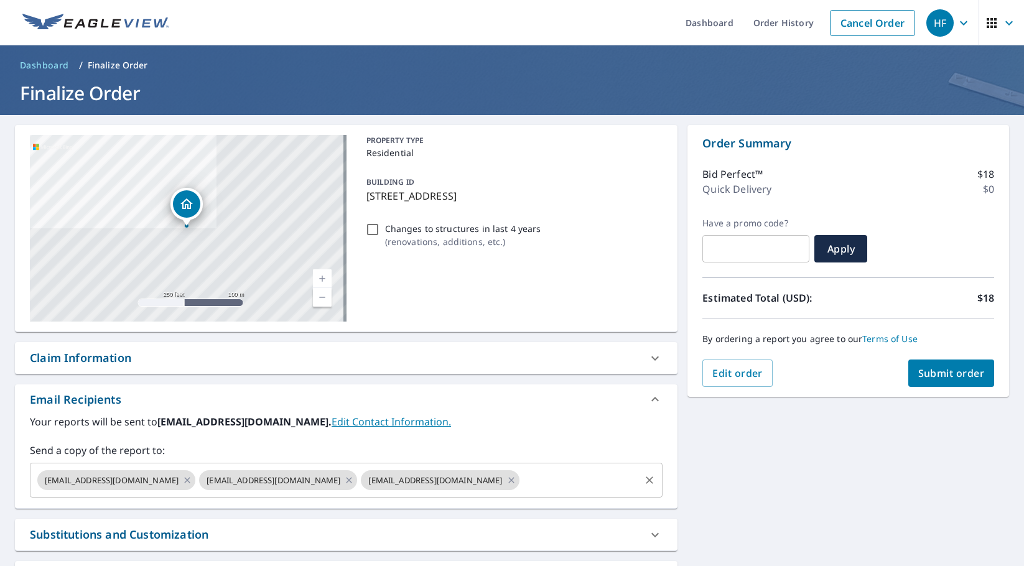
click at [525, 481] on input "text" at bounding box center [580, 480] width 118 height 24
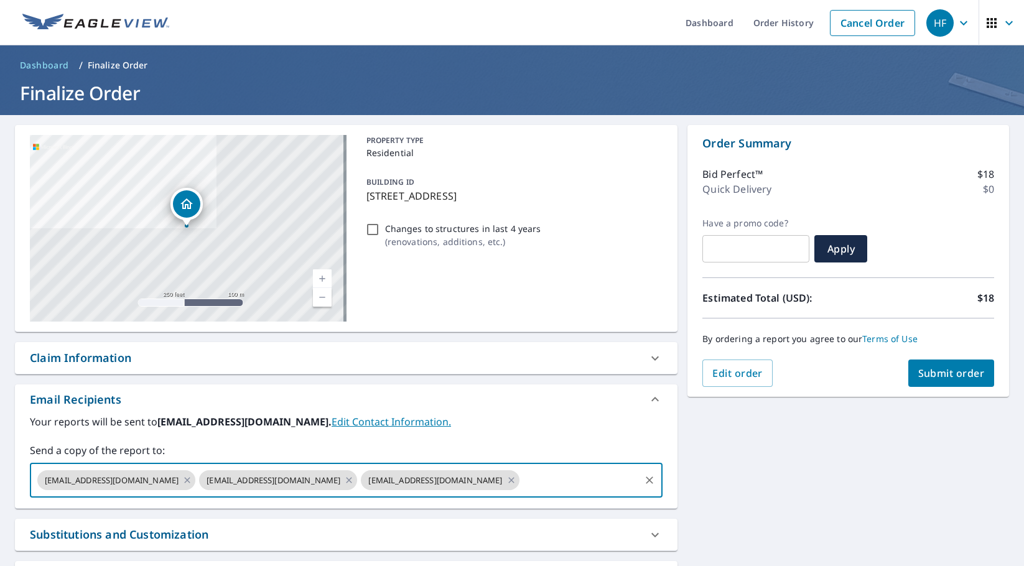
paste input "[EMAIL_ADDRESS][DOMAIN_NAME]"
type input "[EMAIL_ADDRESS][DOMAIN_NAME]"
checkbox input "true"
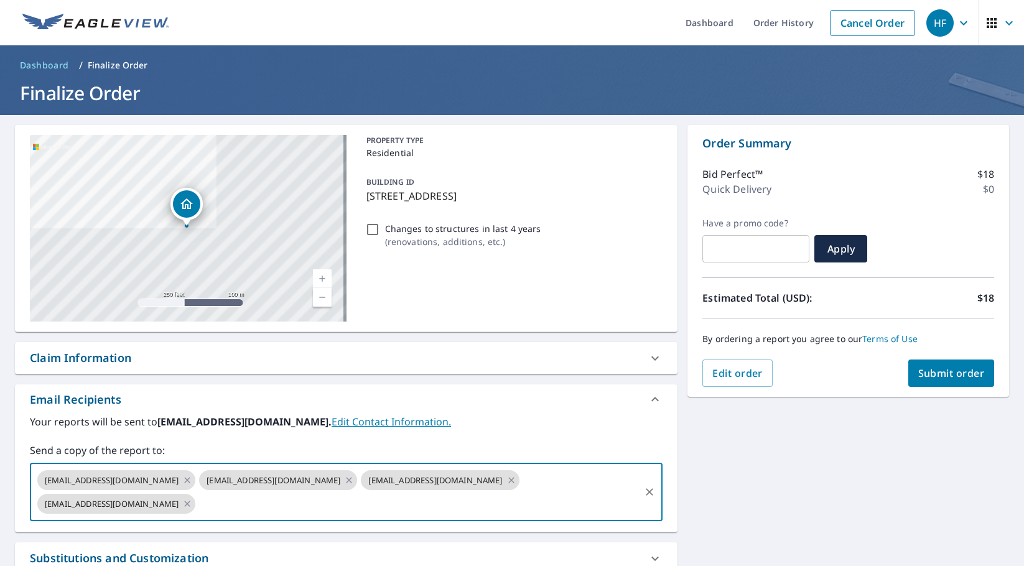
click at [555, 506] on input "text" at bounding box center [417, 504] width 441 height 24
paste input "[EMAIL_ADDRESS][DOMAIN_NAME]"
type input "[EMAIL_ADDRESS][DOMAIN_NAME]"
click at [941, 376] on span "Submit order" at bounding box center [951, 373] width 67 height 14
checkbox input "true"
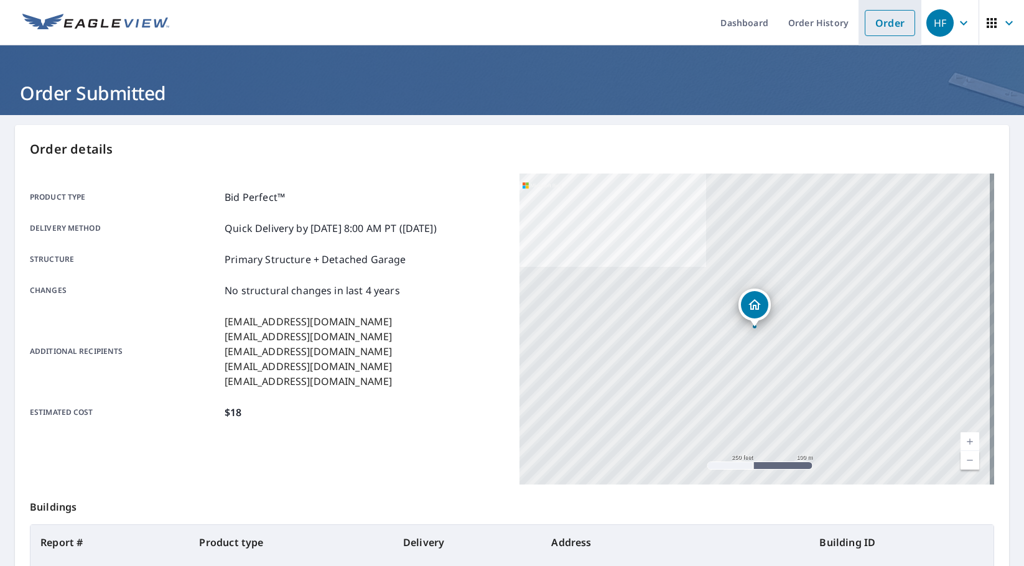
click at [875, 19] on link "Order" at bounding box center [890, 23] width 50 height 26
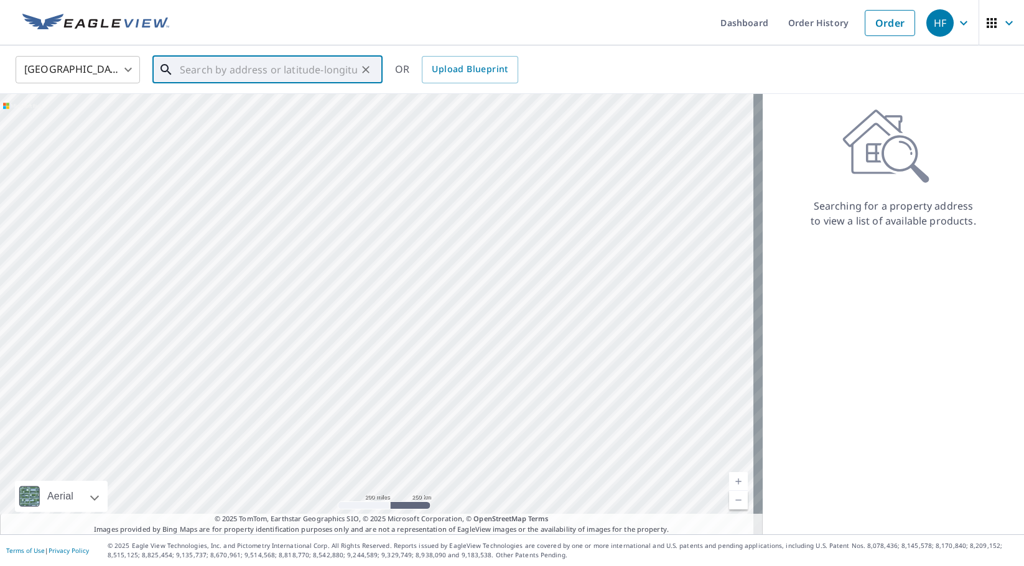
paste input "[STREET_ADDRESS][PERSON_NAME]"
click at [260, 118] on p "Ruskin, FL 33570" at bounding box center [274, 119] width 195 height 12
type input "[STREET_ADDRESS][PERSON_NAME]"
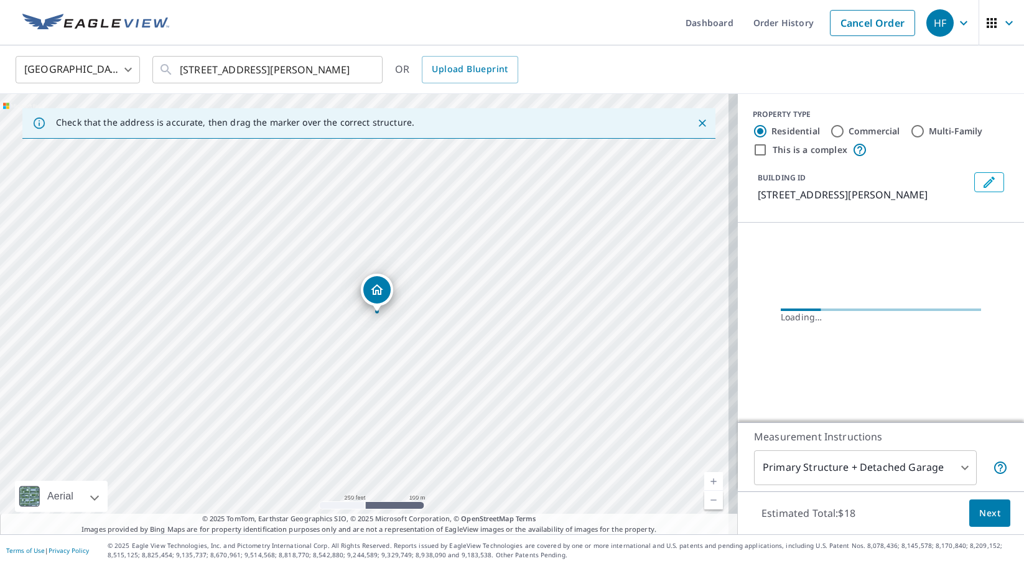
click at [979, 508] on span "Next" at bounding box center [989, 514] width 21 height 16
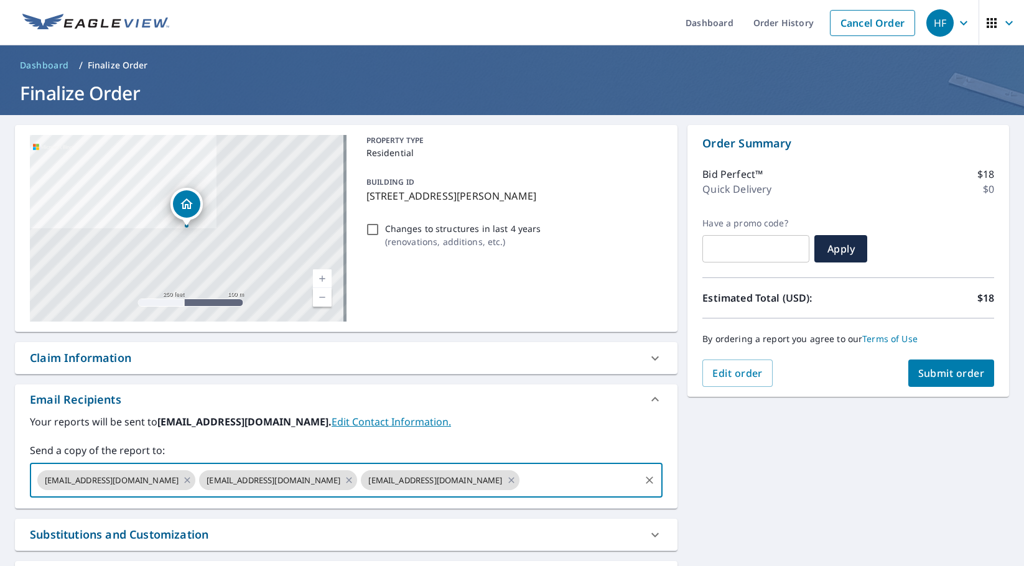
click at [526, 478] on input "text" at bounding box center [580, 480] width 118 height 24
paste input "[EMAIL_ADDRESS][DOMAIN_NAME]"
type input "[EMAIL_ADDRESS][DOMAIN_NAME]"
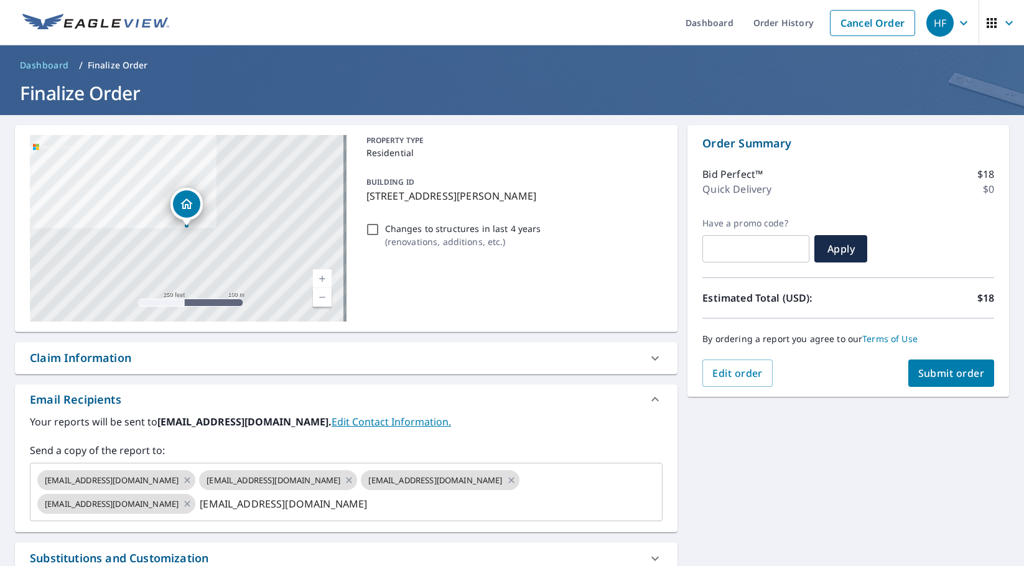
checkbox input "true"
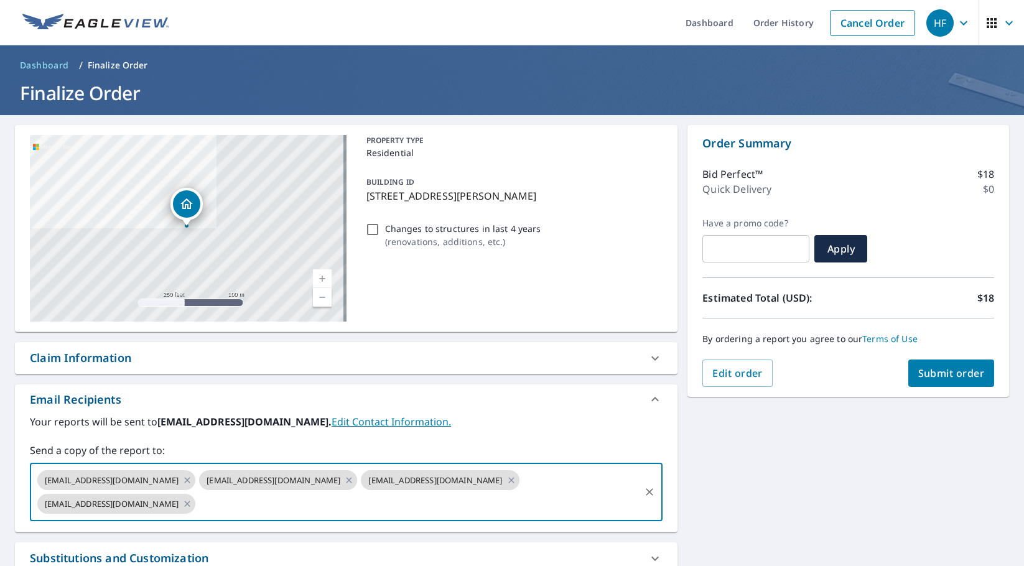
click at [503, 509] on input "text" at bounding box center [417, 504] width 441 height 24
paste input "[EMAIL_ADDRESS][DOMAIN_NAME]"
type input "[EMAIL_ADDRESS][DOMAIN_NAME]"
click at [954, 372] on span "Submit order" at bounding box center [951, 373] width 67 height 14
checkbox input "true"
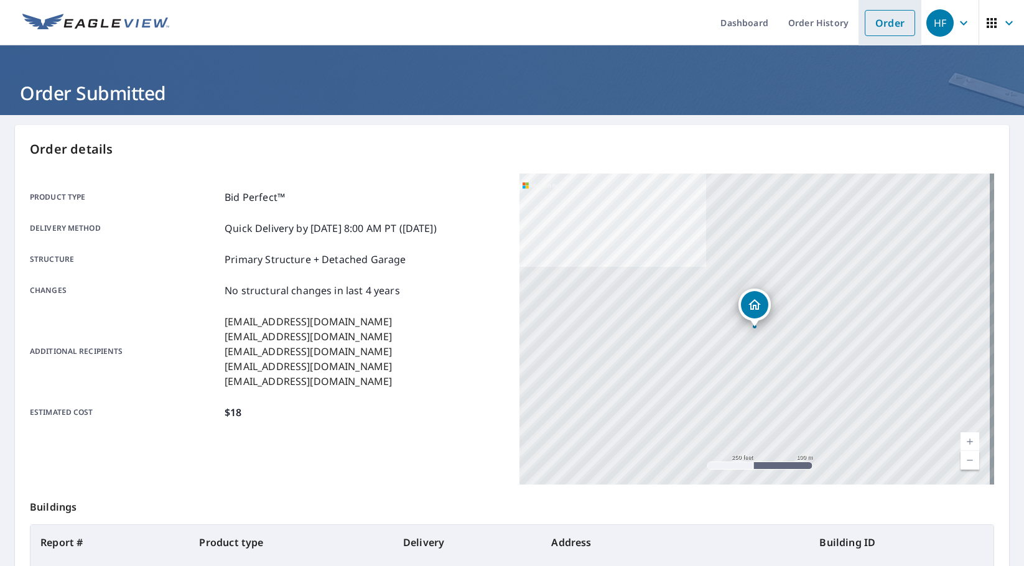
drag, startPoint x: 877, startPoint y: 16, endPoint x: 868, endPoint y: 22, distance: 10.4
click at [877, 16] on link "Order" at bounding box center [890, 23] width 50 height 26
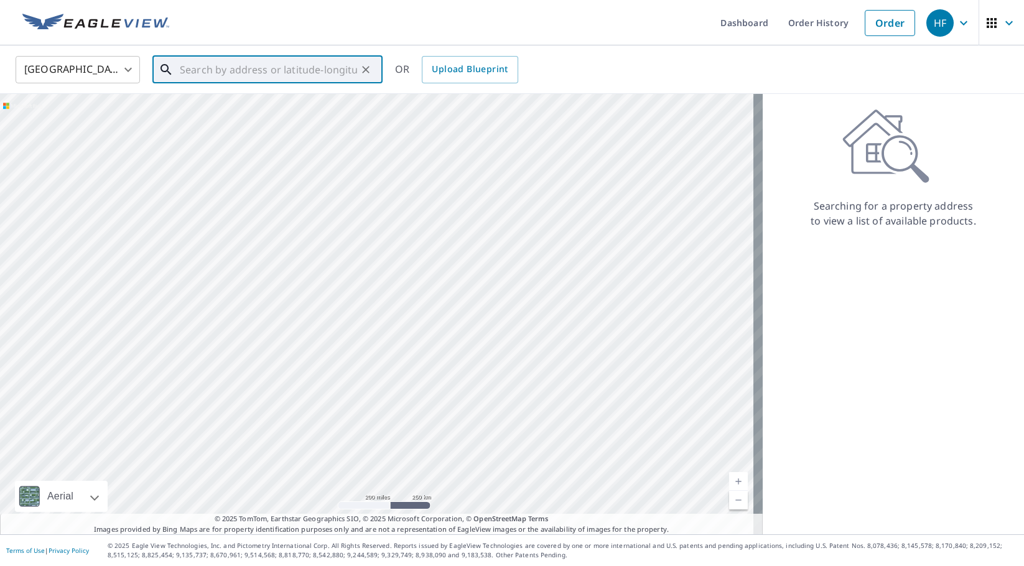
paste input "[STREET_ADDRESS]"
click at [230, 119] on p "[GEOGRAPHIC_DATA]" at bounding box center [274, 119] width 195 height 12
type input "[STREET_ADDRESS]"
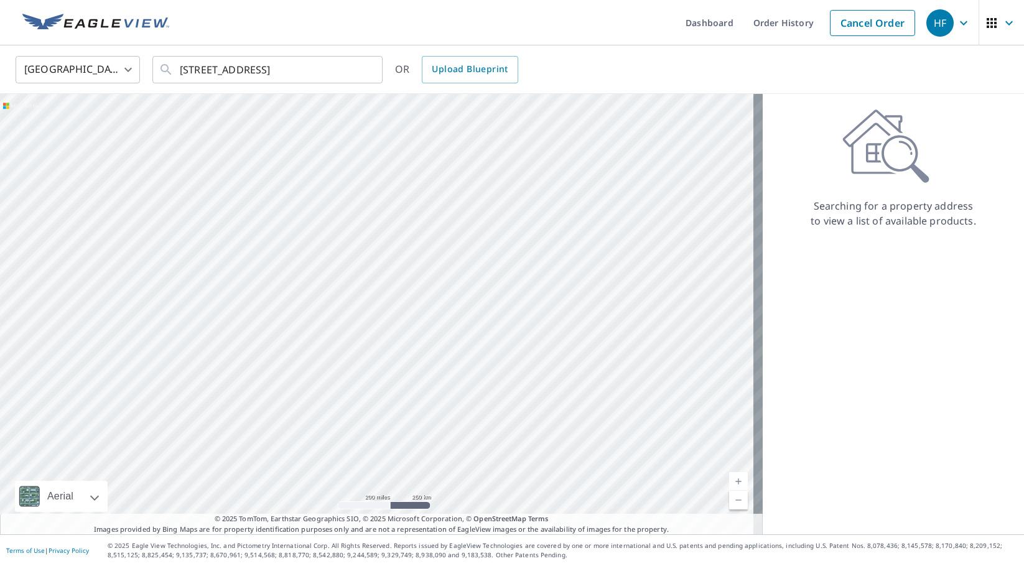
scroll to position [0, 0]
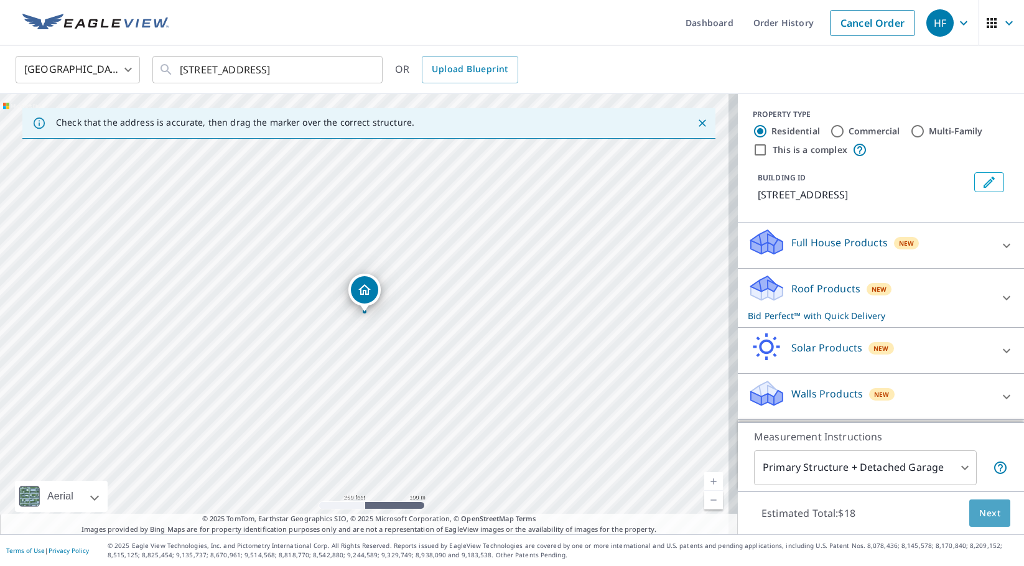
click at [979, 514] on span "Next" at bounding box center [989, 514] width 21 height 16
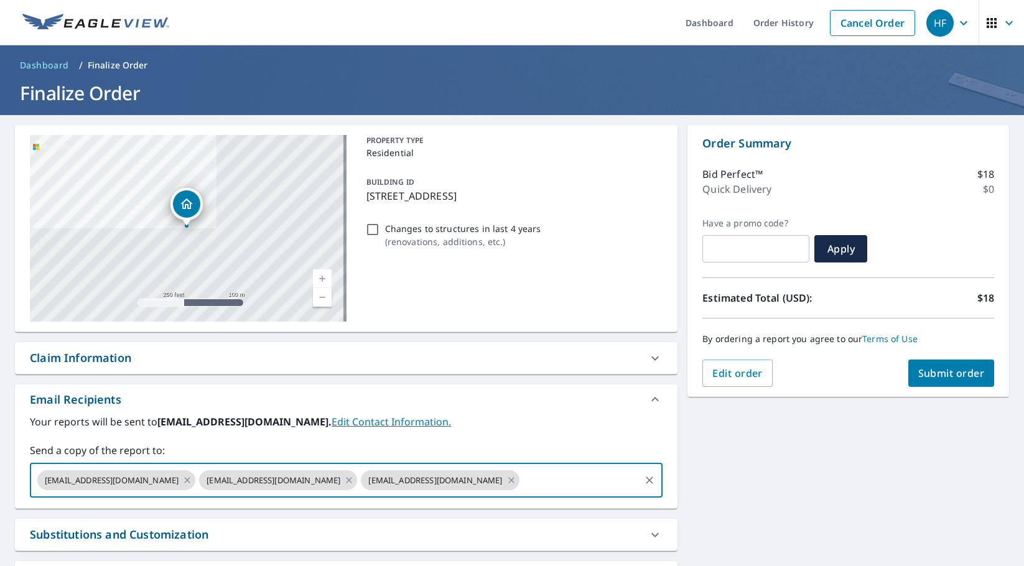
click at [522, 474] on input "text" at bounding box center [580, 480] width 118 height 24
paste input "[EMAIL_ADDRESS][DOMAIN_NAME]"
type input "[EMAIL_ADDRESS][DOMAIN_NAME]"
checkbox input "true"
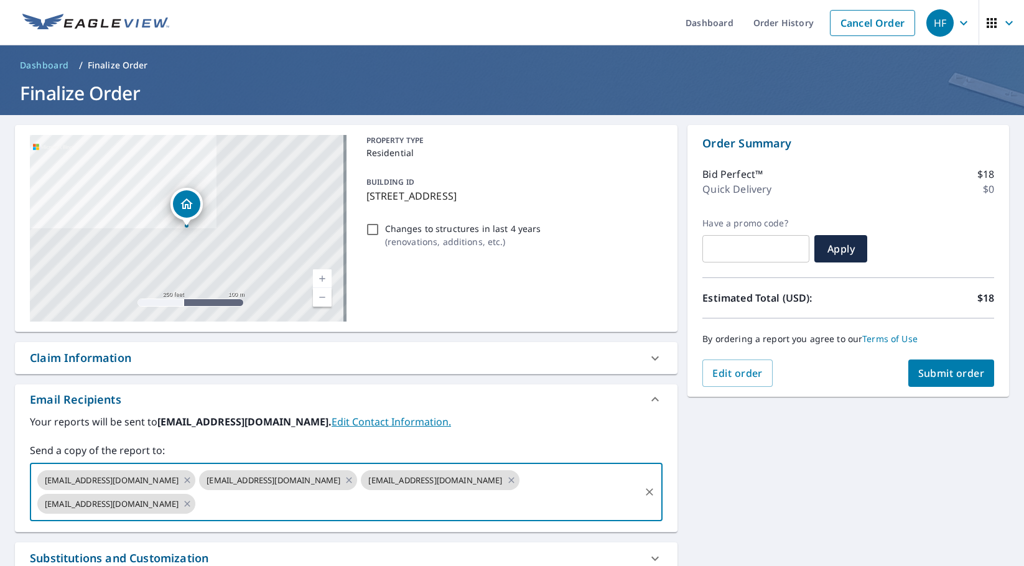
click at [405, 508] on input "text" at bounding box center [417, 504] width 441 height 24
paste input "[EMAIL_ADDRESS][DOMAIN_NAME]"
type input "[EMAIL_ADDRESS][DOMAIN_NAME]"
click at [923, 374] on span "Submit order" at bounding box center [951, 373] width 67 height 14
checkbox input "true"
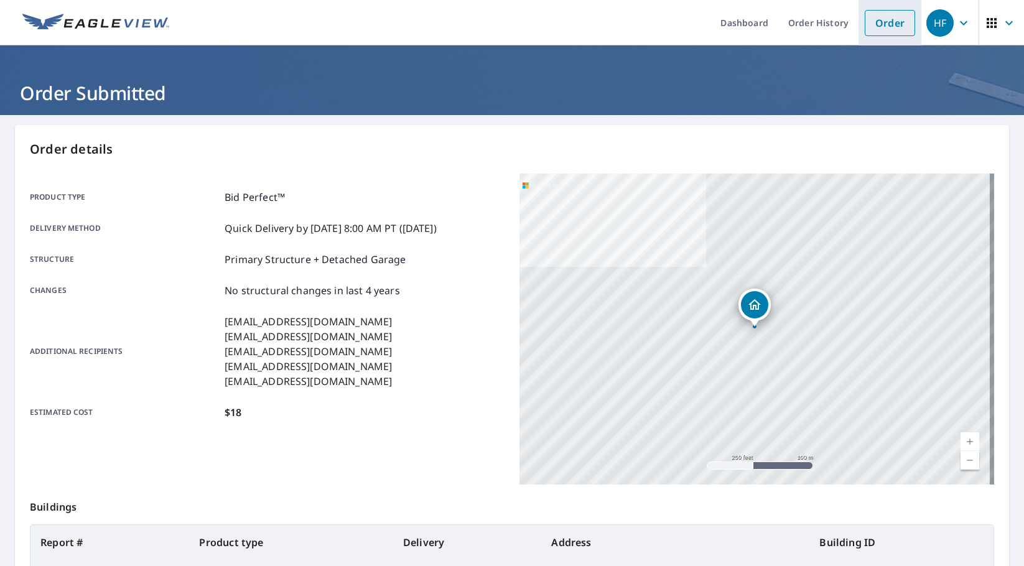
click at [877, 21] on link "Order" at bounding box center [890, 23] width 50 height 26
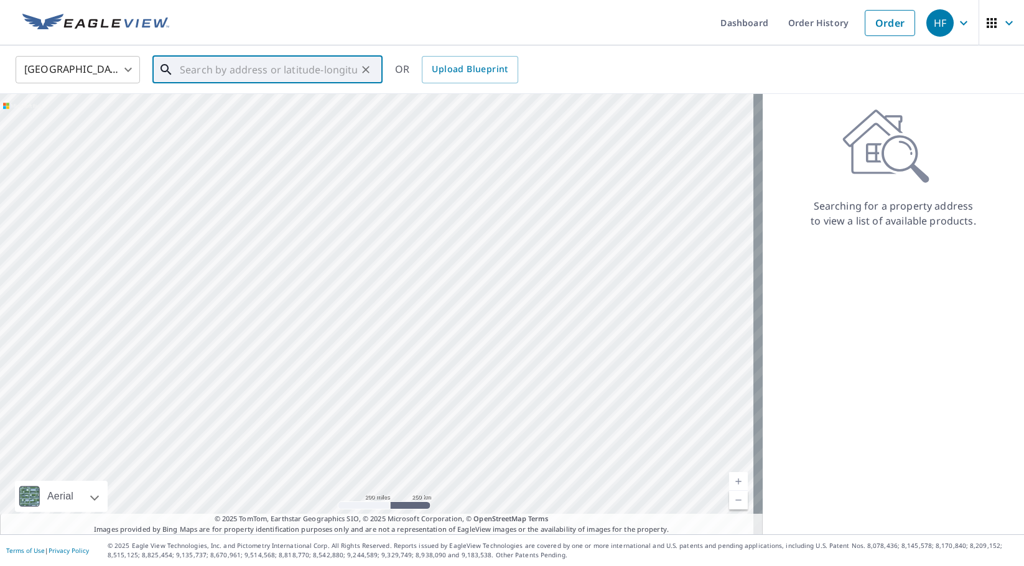
paste input "[STREET_ADDRESS]"
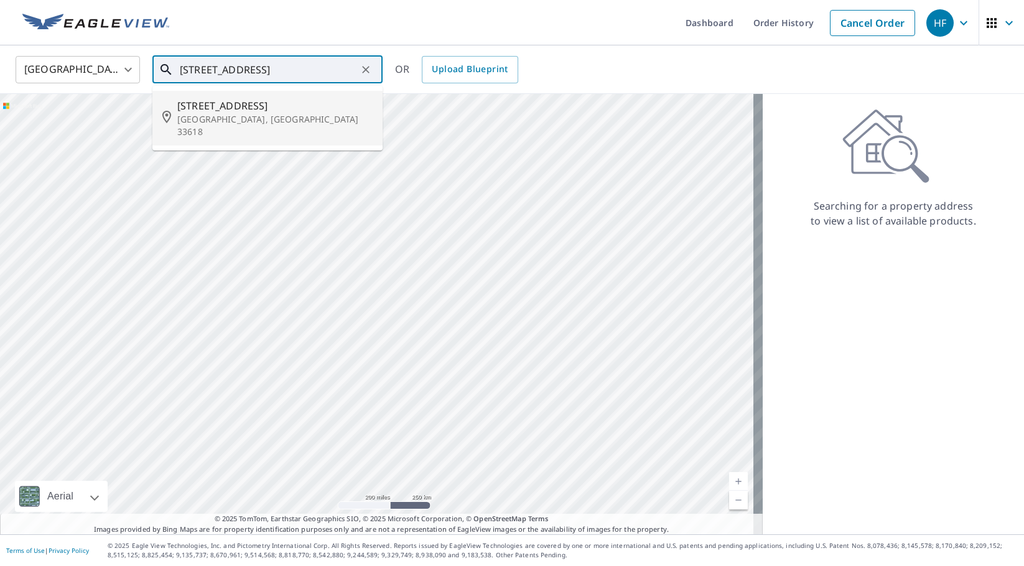
click at [217, 113] on p "[GEOGRAPHIC_DATA], [GEOGRAPHIC_DATA] 33618" at bounding box center [274, 125] width 195 height 25
type input "[STREET_ADDRESS]"
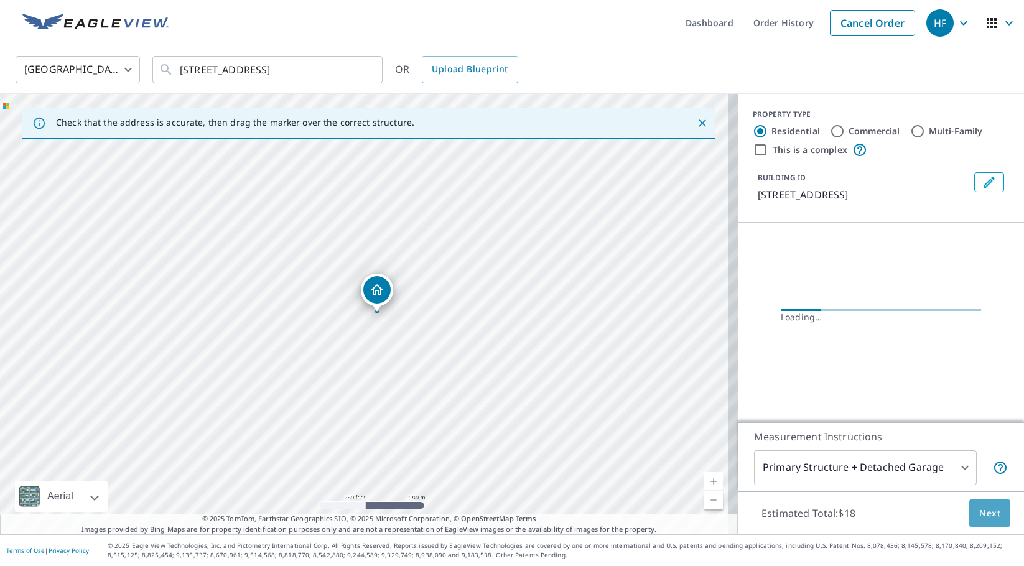
click at [979, 514] on span "Next" at bounding box center [989, 514] width 21 height 16
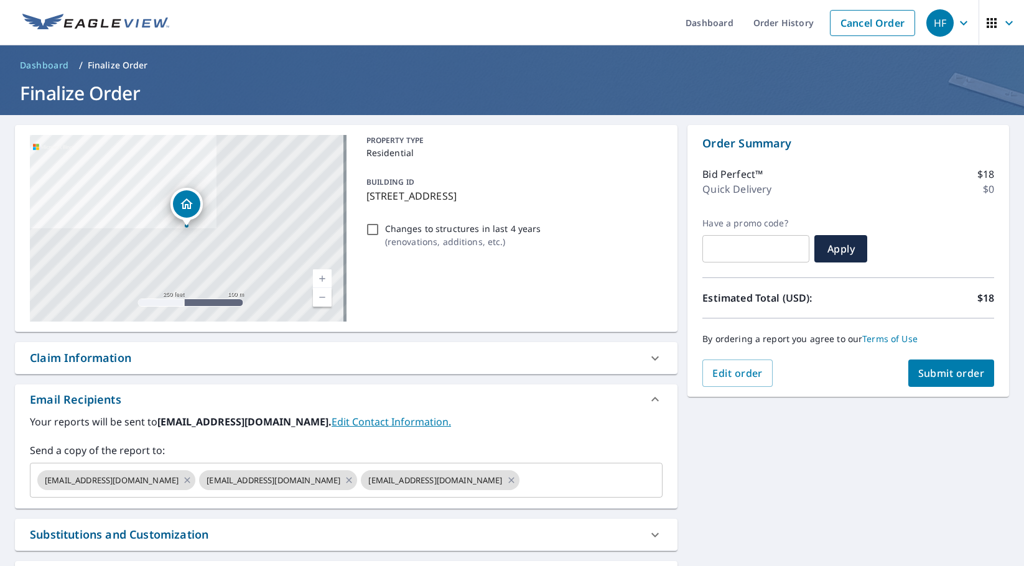
checkbox input "true"
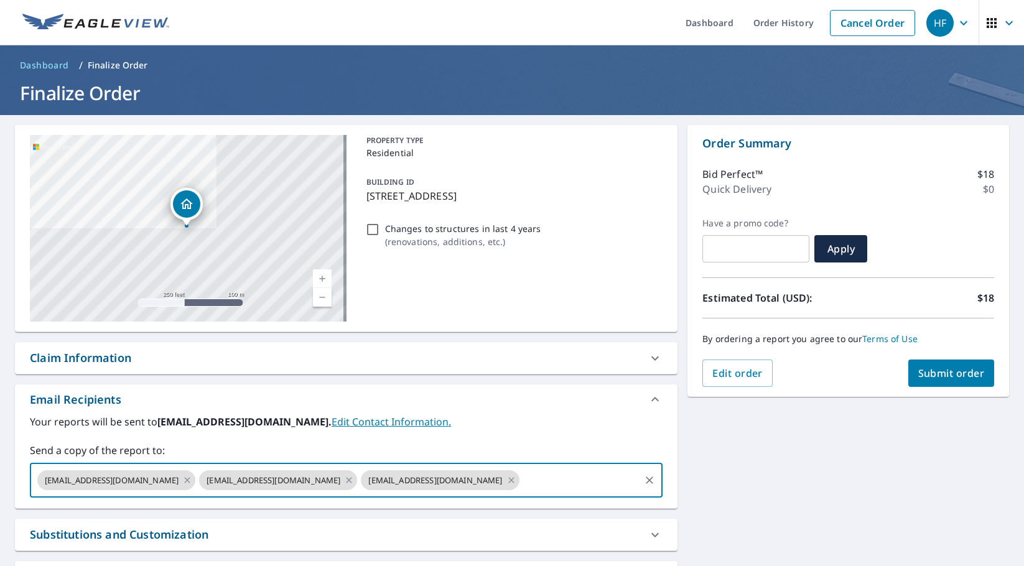
paste input "[EMAIL_ADDRESS][DOMAIN_NAME]"
type input "[EMAIL_ADDRESS][DOMAIN_NAME]"
checkbox input "true"
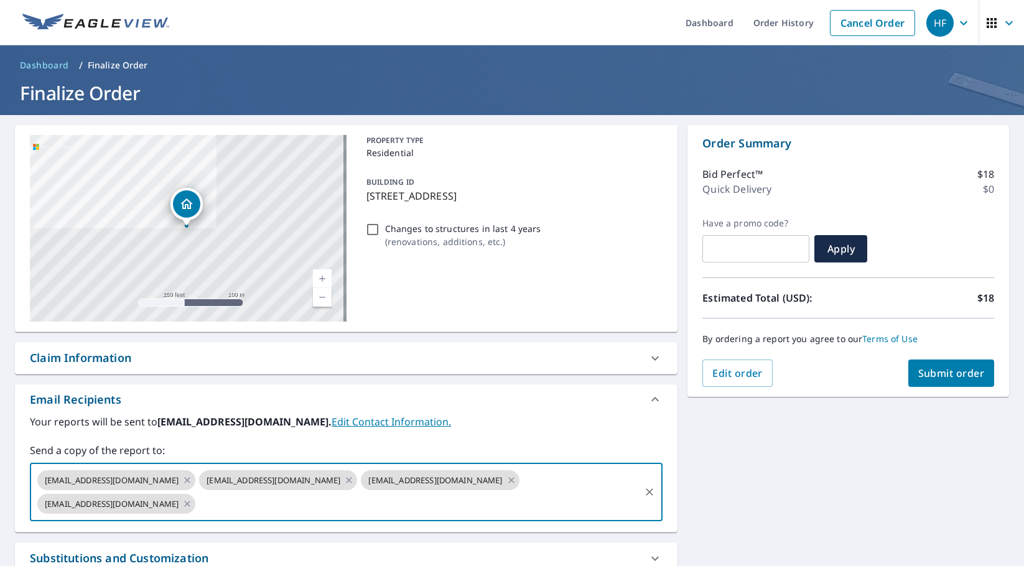
paste input "[EMAIL_ADDRESS][DOMAIN_NAME]"
type input "[EMAIL_ADDRESS][DOMAIN_NAME]"
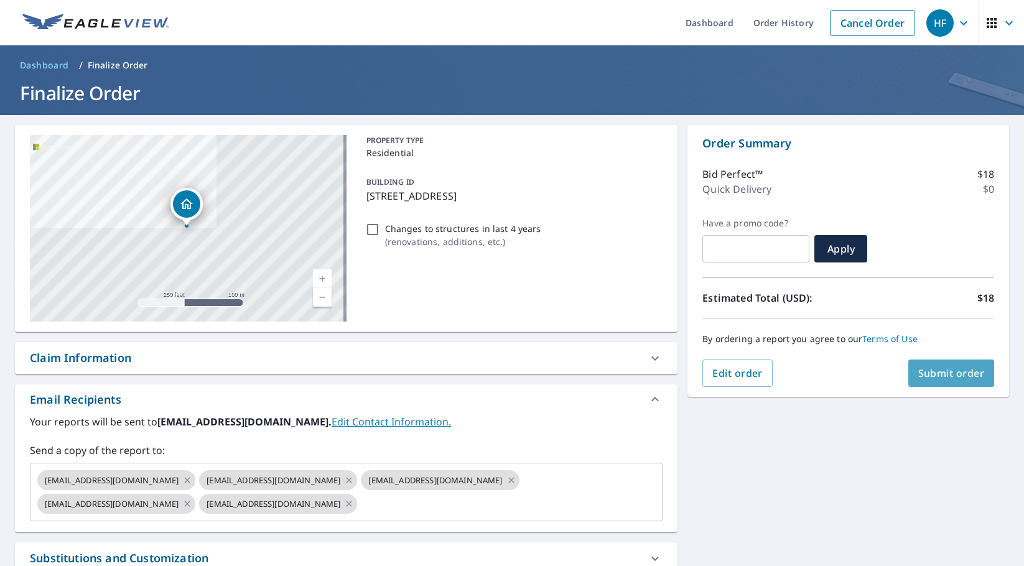
click at [929, 374] on span "Submit order" at bounding box center [951, 373] width 67 height 14
checkbox input "true"
